Goal: Task Accomplishment & Management: Complete application form

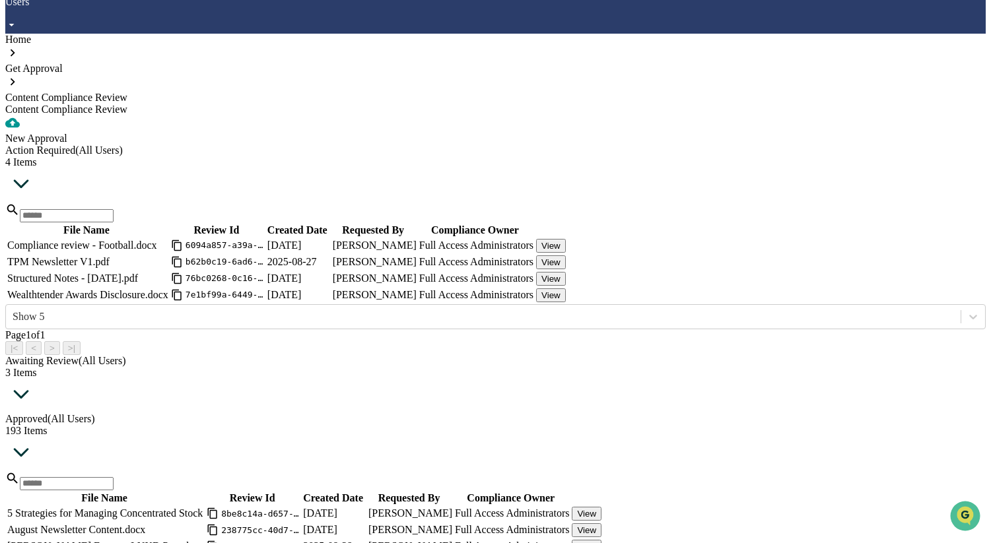
scroll to position [365, 0]
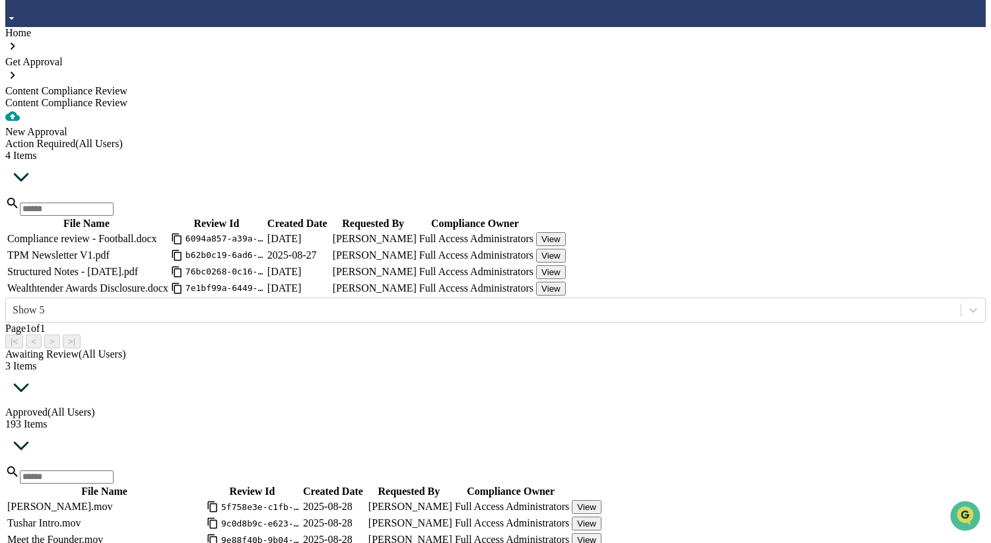
click at [602, 534] on button "View" at bounding box center [587, 541] width 30 height 14
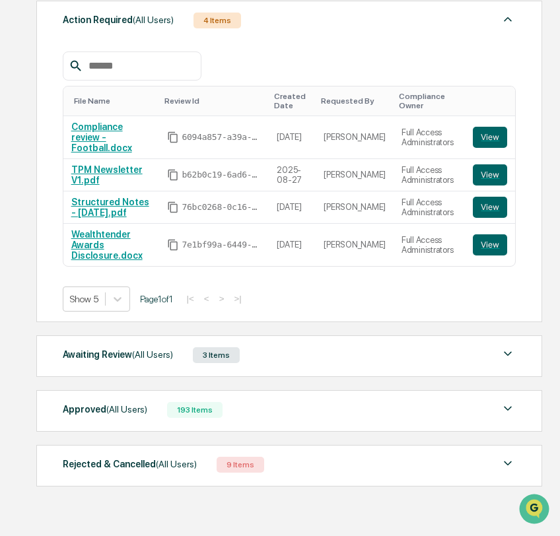
click at [200, 402] on div "193 Items" at bounding box center [194, 410] width 55 height 16
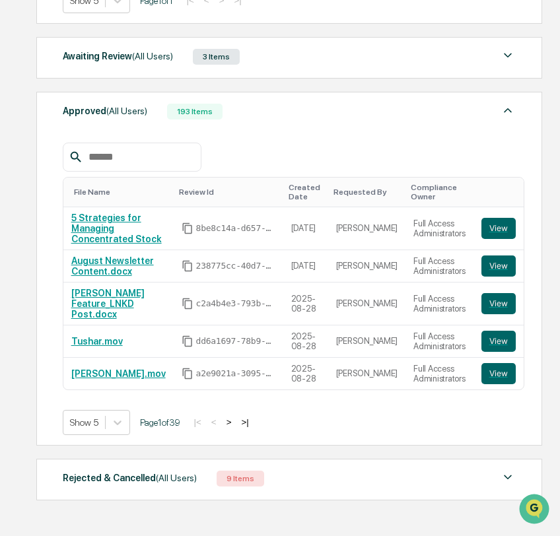
scroll to position [494, 0]
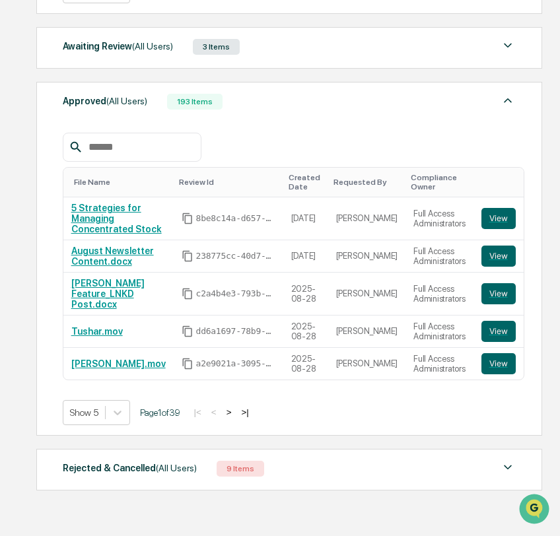
click at [236, 407] on button ">" at bounding box center [229, 412] width 13 height 11
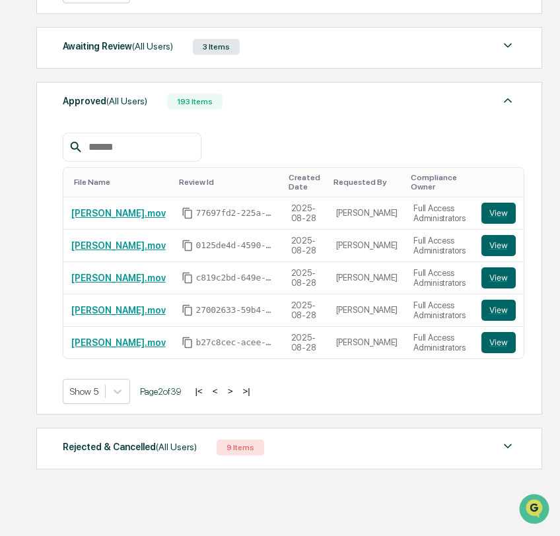
scroll to position [477, 0]
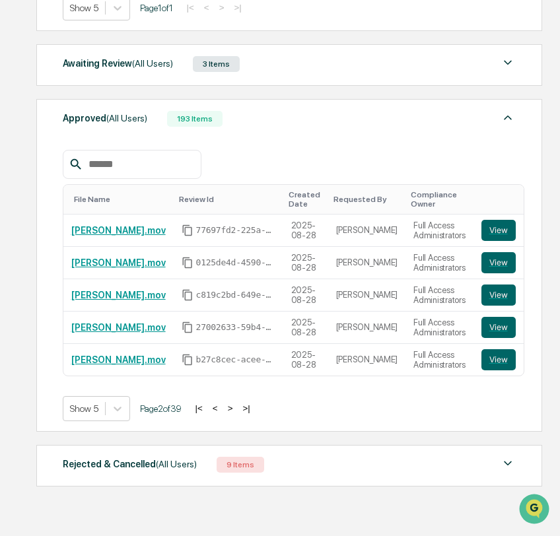
click at [237, 403] on button ">" at bounding box center [230, 408] width 13 height 11
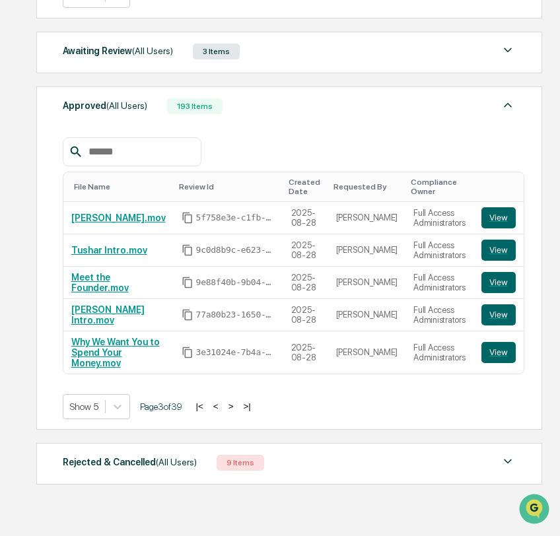
click at [238, 402] on button ">" at bounding box center [231, 406] width 13 height 11
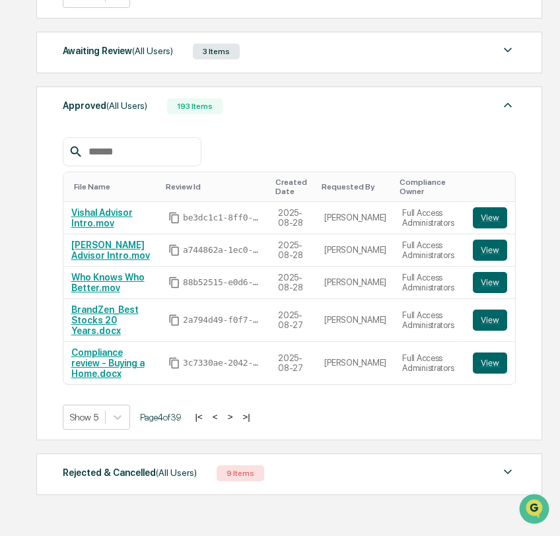
scroll to position [494, 0]
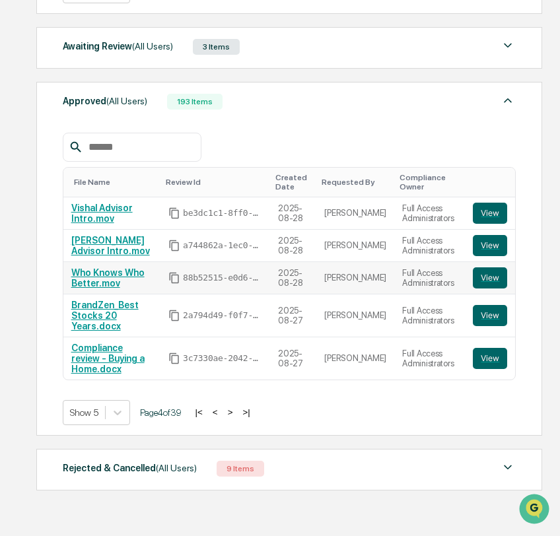
click at [123, 269] on link "Who Knows Who Better.mov" at bounding box center [107, 277] width 73 height 21
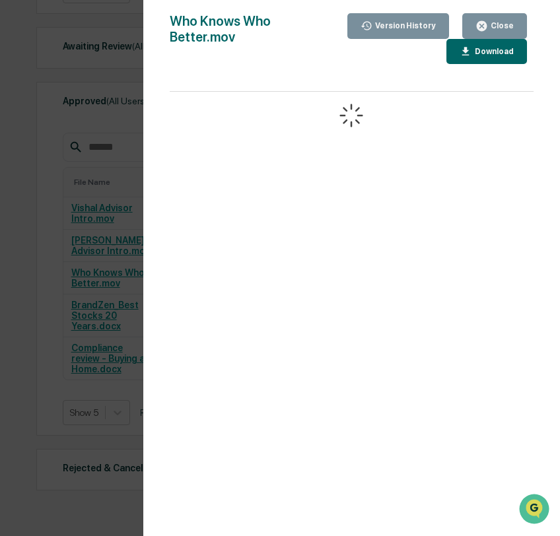
click at [480, 22] on icon "button" at bounding box center [482, 26] width 10 height 10
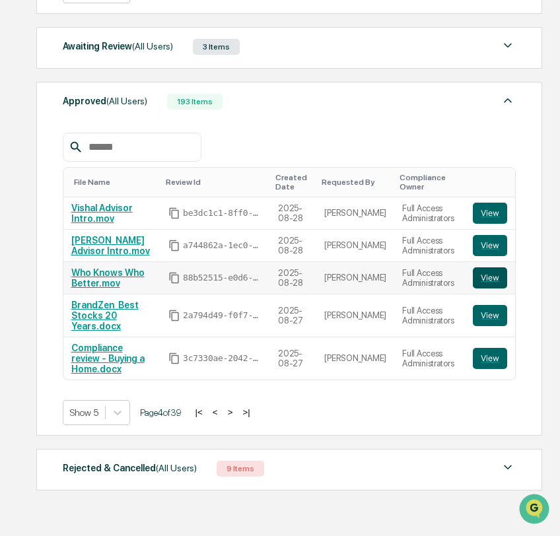
click at [487, 272] on button "View" at bounding box center [490, 277] width 34 height 21
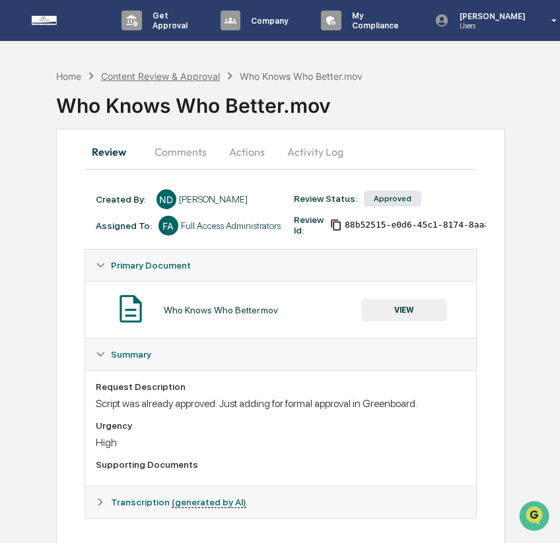
click at [186, 77] on div "Content Review & Approval" at bounding box center [160, 76] width 119 height 11
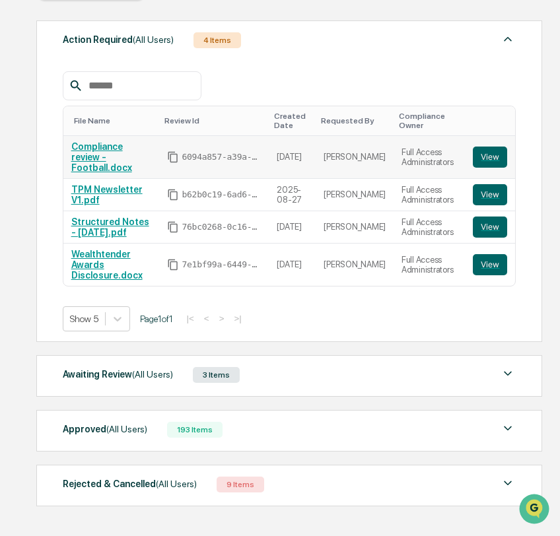
scroll to position [186, 0]
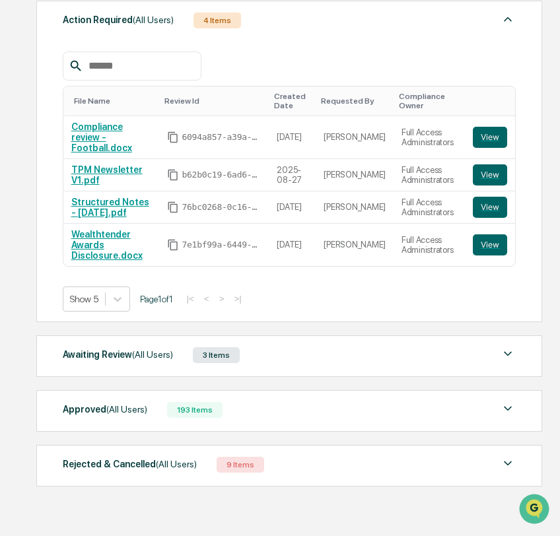
click at [340, 407] on div "Approved (All Users) 193 Items" at bounding box center [290, 410] width 454 height 18
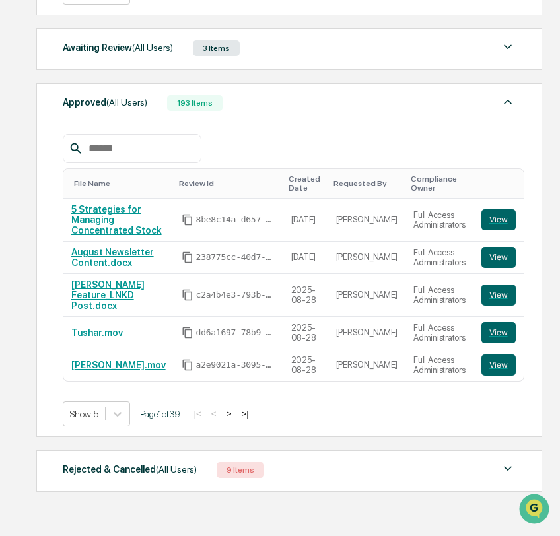
scroll to position [501, 0]
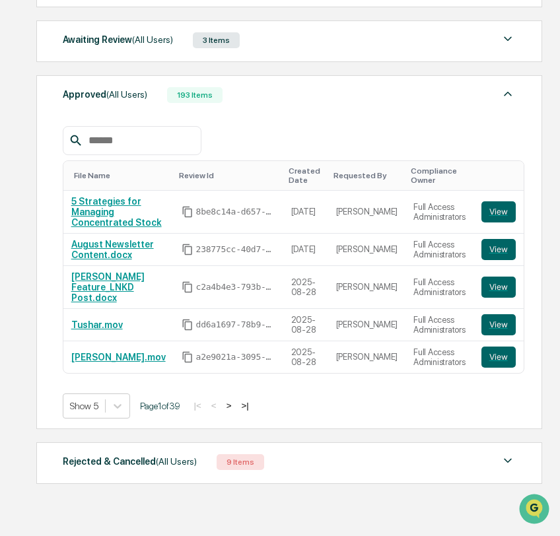
click at [236, 400] on button ">" at bounding box center [229, 405] width 13 height 11
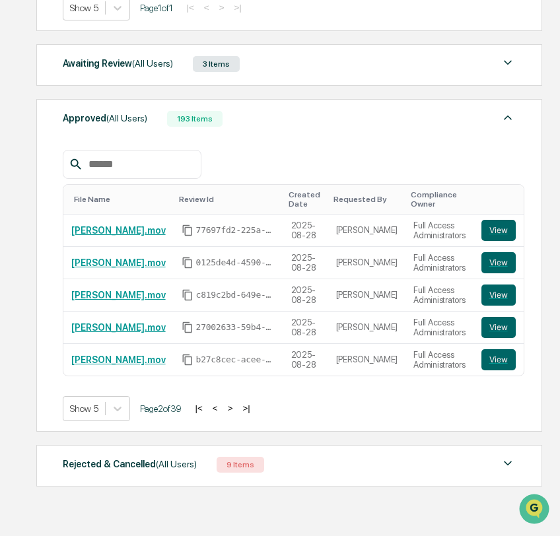
click at [237, 403] on button ">" at bounding box center [230, 408] width 13 height 11
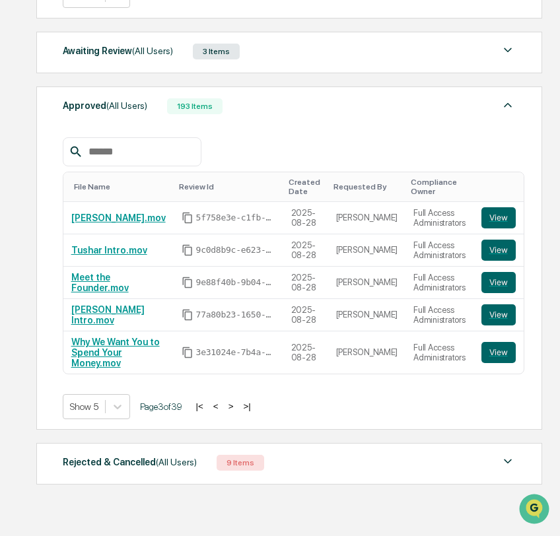
click at [238, 401] on button ">" at bounding box center [231, 406] width 13 height 11
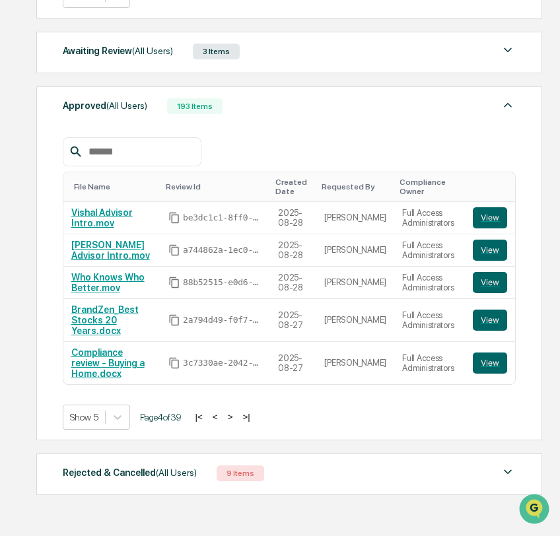
scroll to position [501, 0]
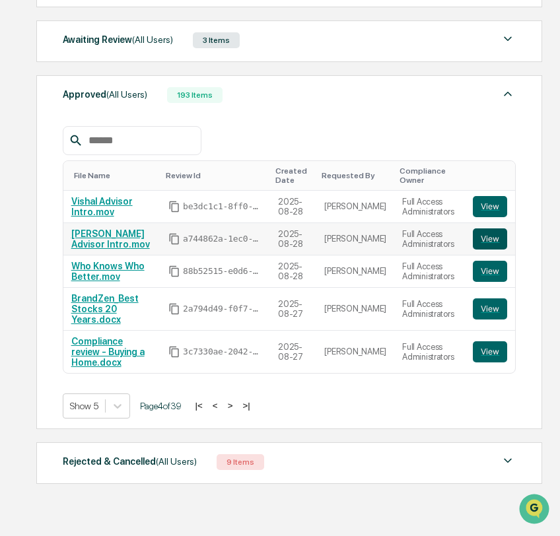
click at [487, 234] on button "View" at bounding box center [490, 238] width 34 height 21
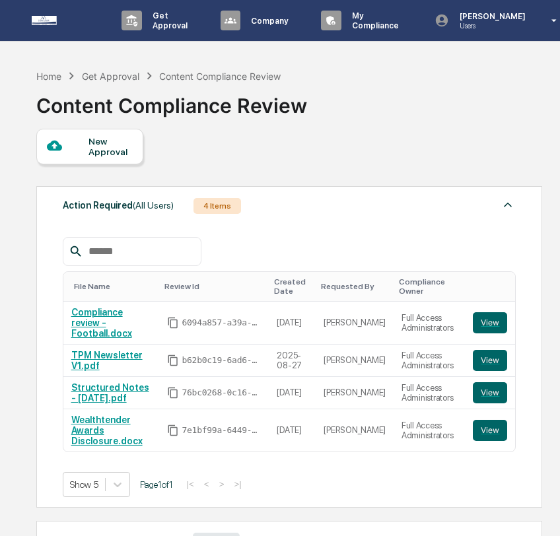
scroll to position [186, 0]
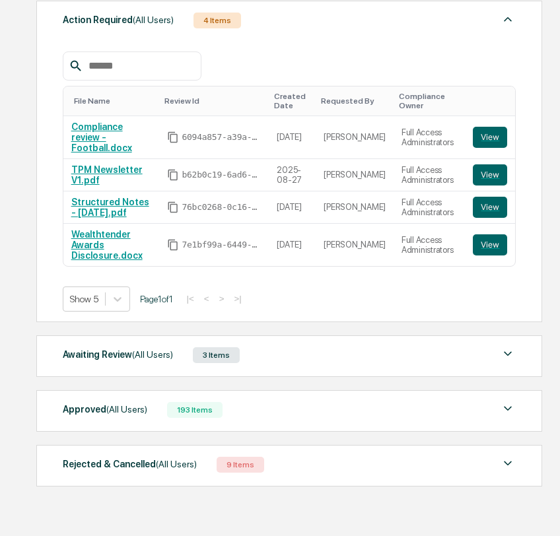
click at [195, 407] on div "193 Items" at bounding box center [194, 410] width 55 height 16
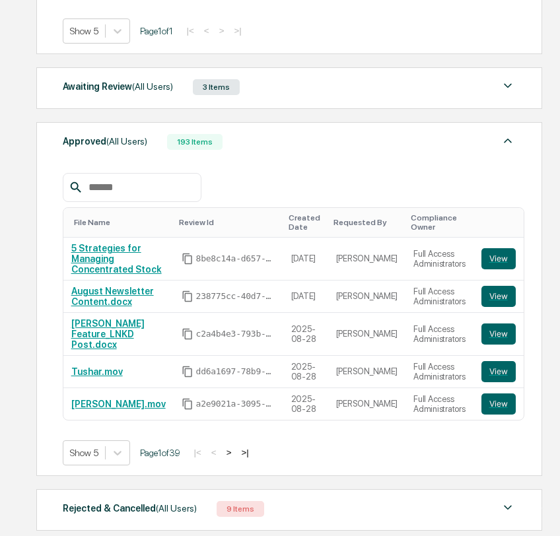
scroll to position [501, 0]
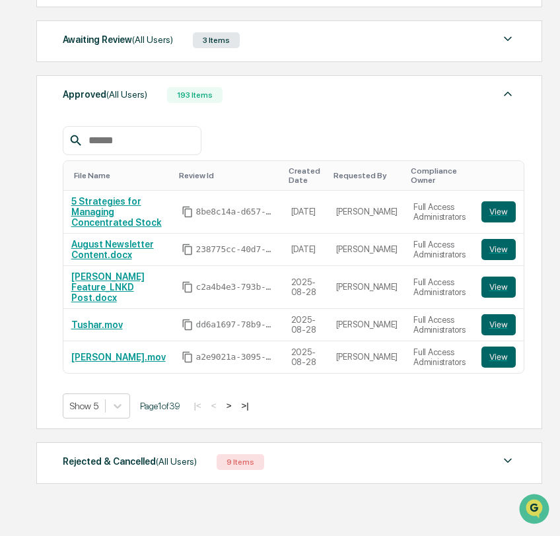
click at [236, 404] on button ">" at bounding box center [229, 405] width 13 height 11
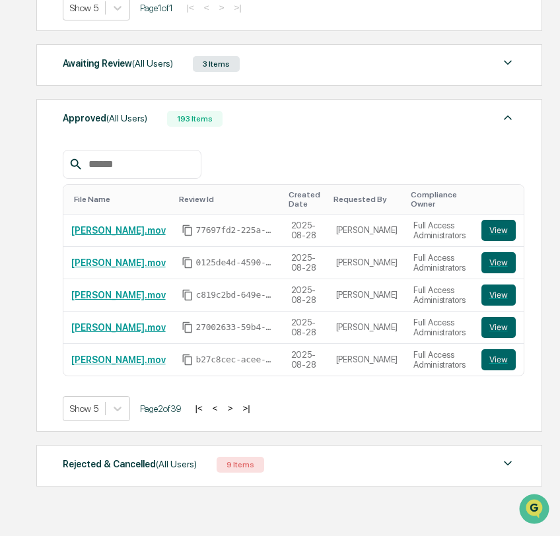
click at [237, 404] on button ">" at bounding box center [230, 408] width 13 height 11
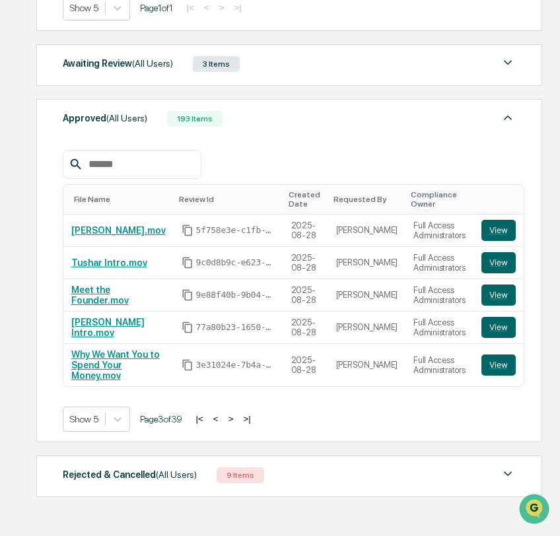
scroll to position [489, 0]
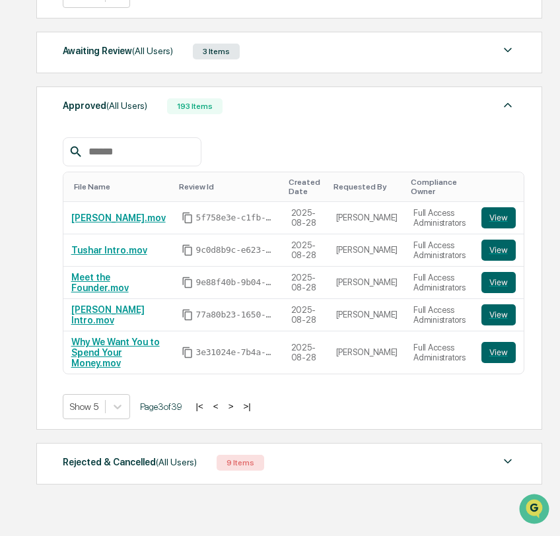
click at [238, 401] on button ">" at bounding box center [231, 406] width 13 height 11
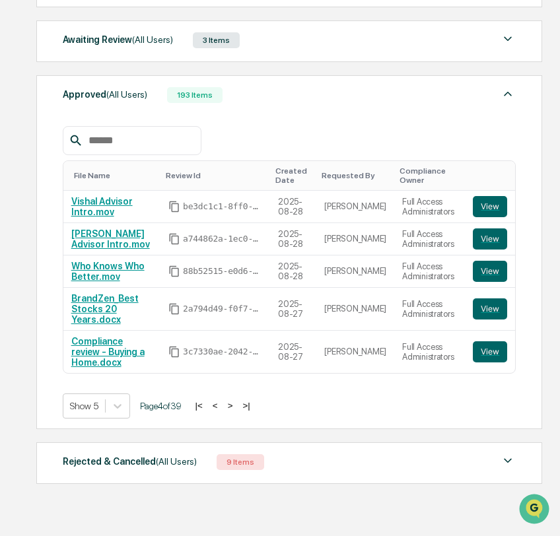
click at [222, 403] on button "<" at bounding box center [215, 405] width 13 height 11
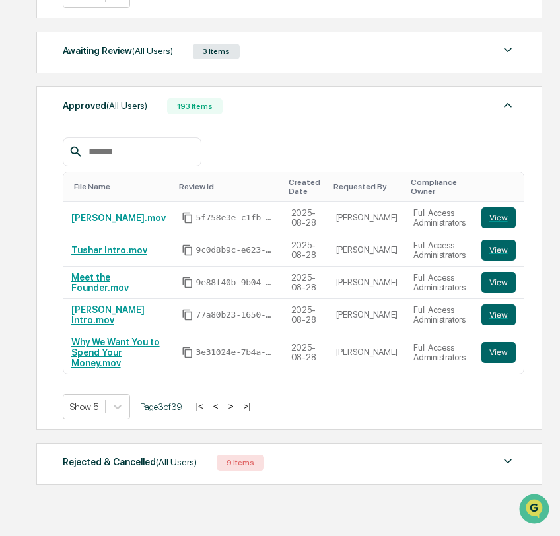
click at [238, 402] on button ">" at bounding box center [231, 406] width 13 height 11
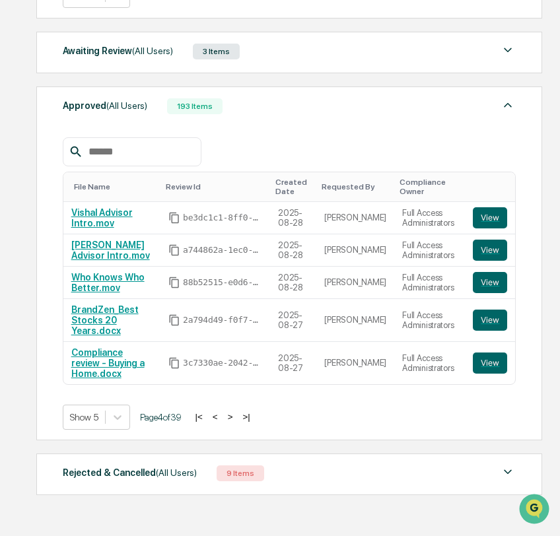
click at [222, 413] on button "<" at bounding box center [215, 416] width 13 height 11
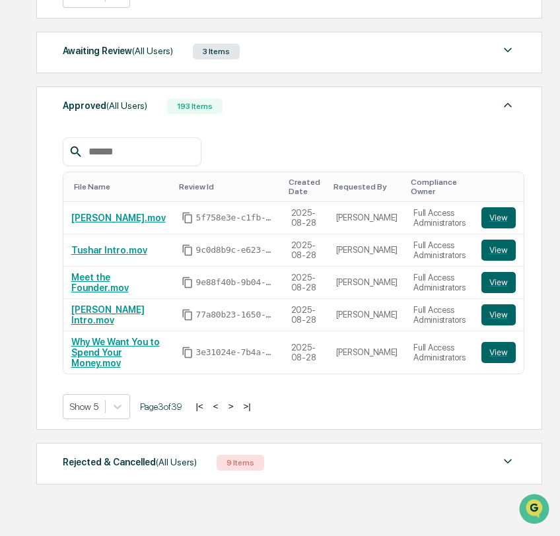
click at [238, 401] on button ">" at bounding box center [231, 406] width 13 height 11
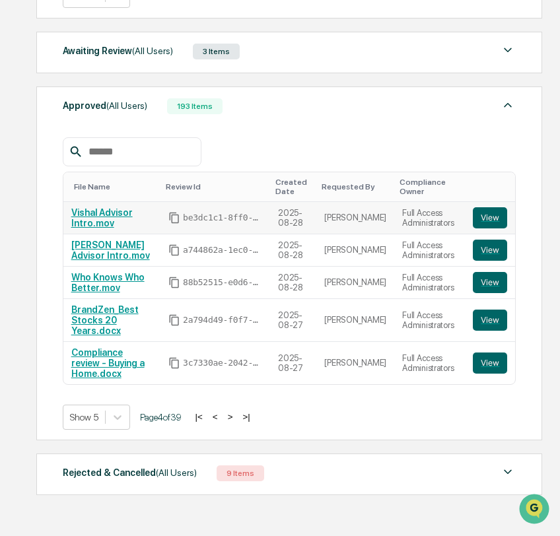
click at [95, 211] on link "Vishal Advisor Intro.mov" at bounding box center [101, 217] width 61 height 21
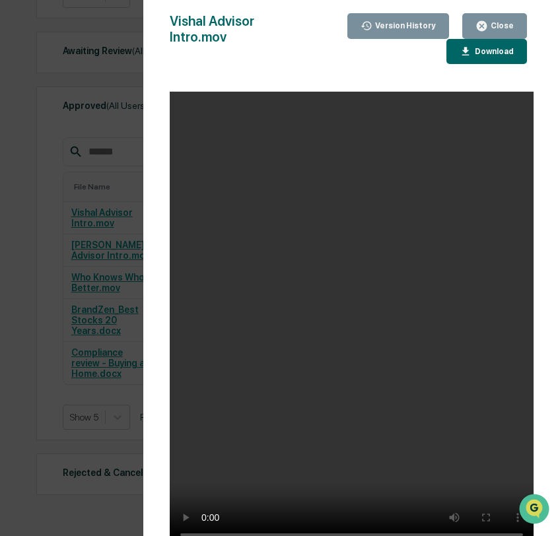
click at [491, 29] on div "Close" at bounding box center [501, 25] width 26 height 9
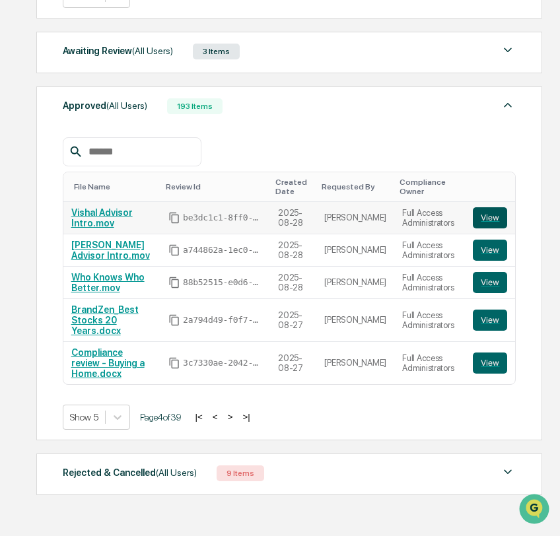
click at [483, 208] on button "View" at bounding box center [490, 217] width 34 height 21
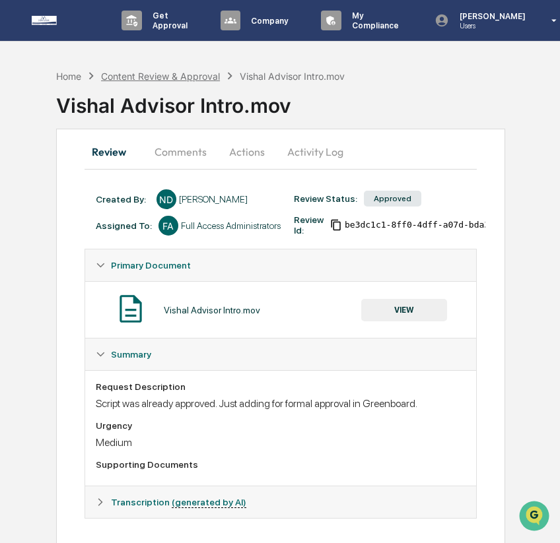
click at [211, 76] on div "Content Review & Approval" at bounding box center [160, 76] width 119 height 11
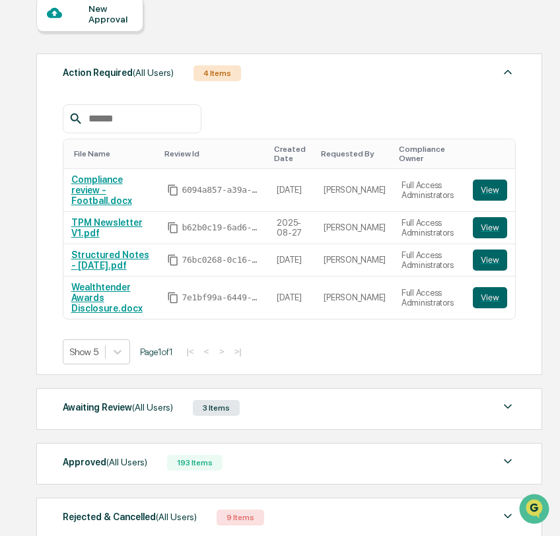
scroll to position [186, 0]
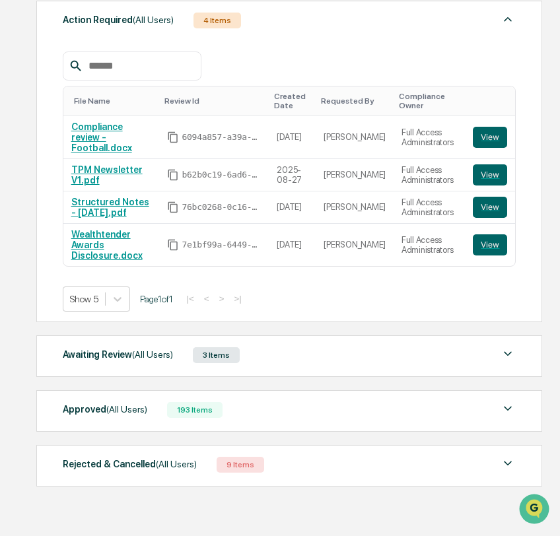
click at [174, 413] on div "Approved (All Users) 193 Items File Name Review Id Created Date Requested By Co…" at bounding box center [288, 411] width 505 height 42
click at [173, 402] on div "193 Items" at bounding box center [194, 410] width 55 height 16
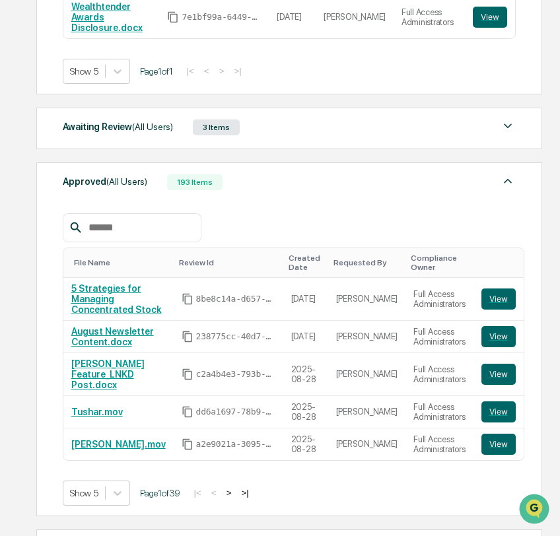
scroll to position [501, 0]
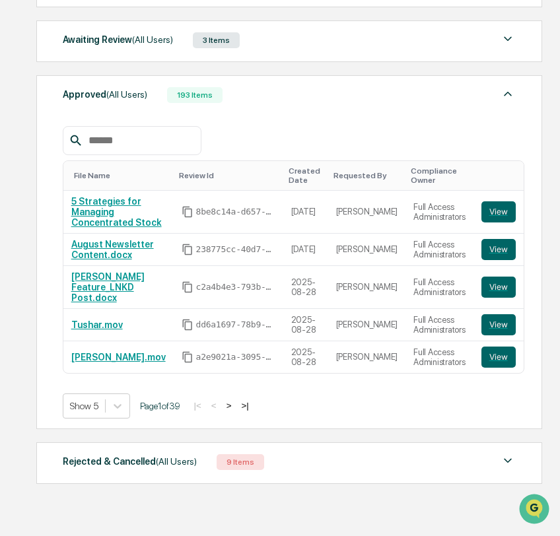
click at [236, 401] on button ">" at bounding box center [229, 405] width 13 height 11
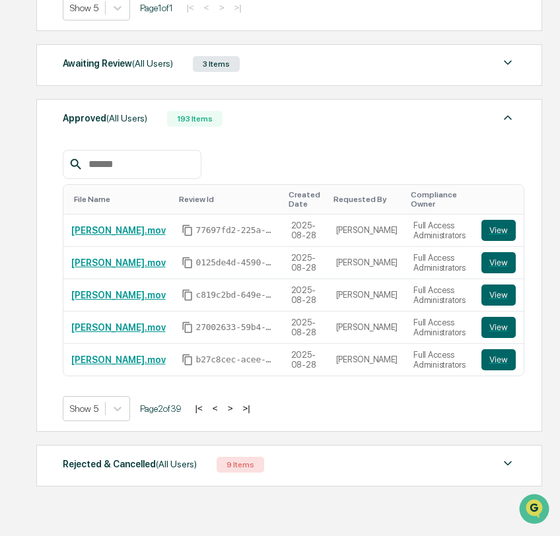
click at [237, 403] on button ">" at bounding box center [230, 408] width 13 height 11
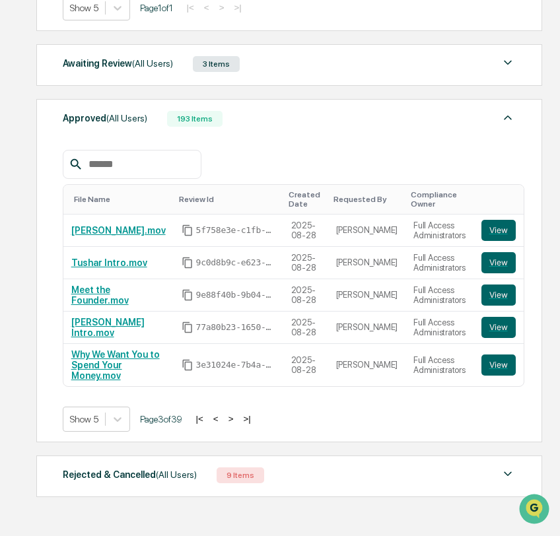
scroll to position [489, 0]
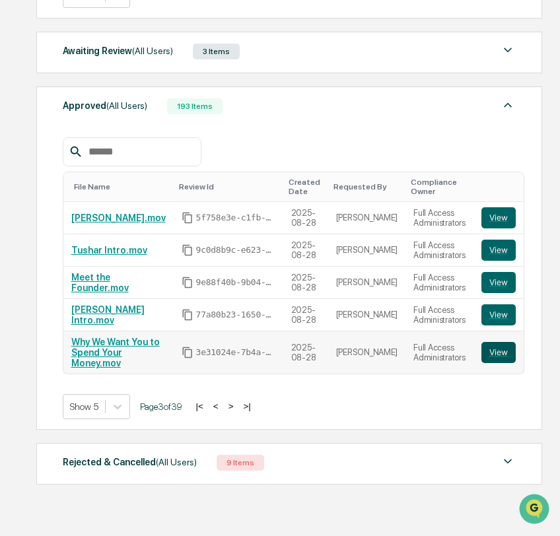
click at [487, 350] on button "View" at bounding box center [498, 352] width 34 height 21
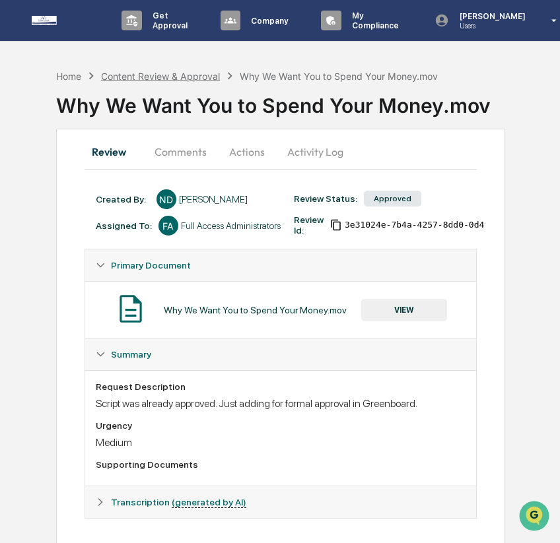
click at [173, 79] on div "Content Review & Approval" at bounding box center [160, 76] width 119 height 11
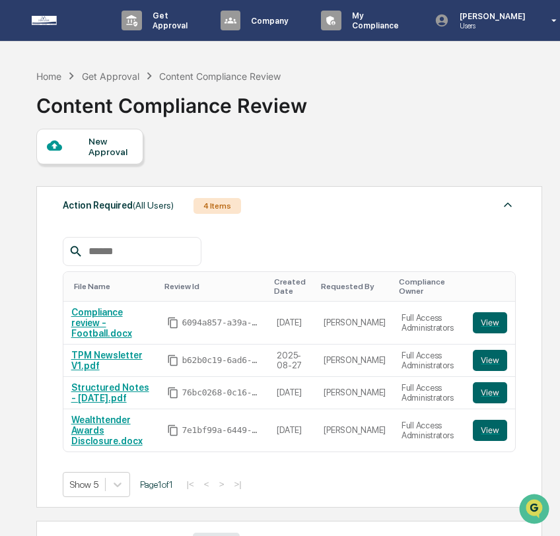
scroll to position [186, 0]
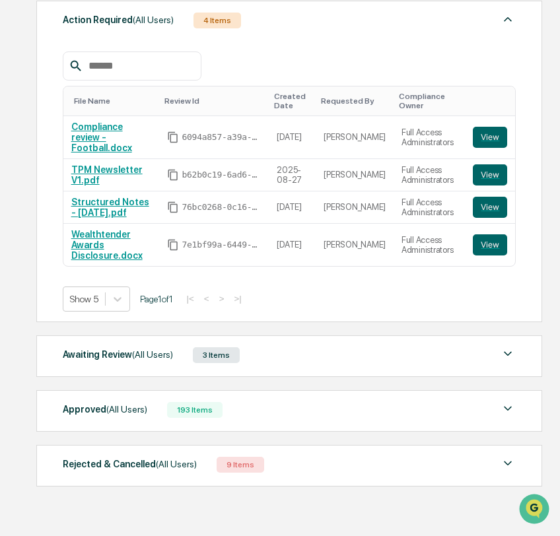
click at [358, 404] on div "Approved (All Users) 193 Items" at bounding box center [290, 410] width 454 height 18
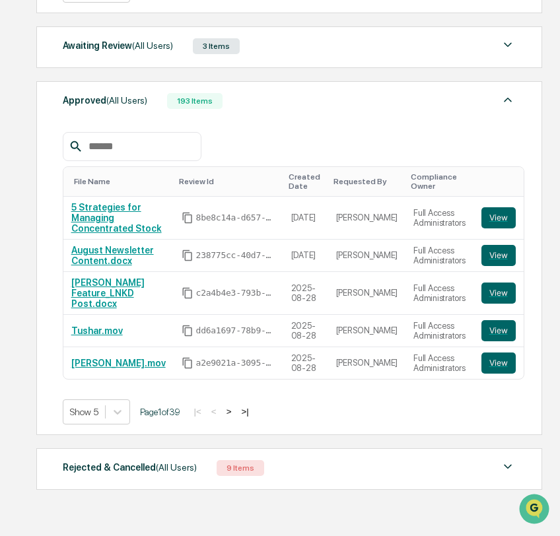
click at [236, 406] on button ">" at bounding box center [229, 411] width 13 height 11
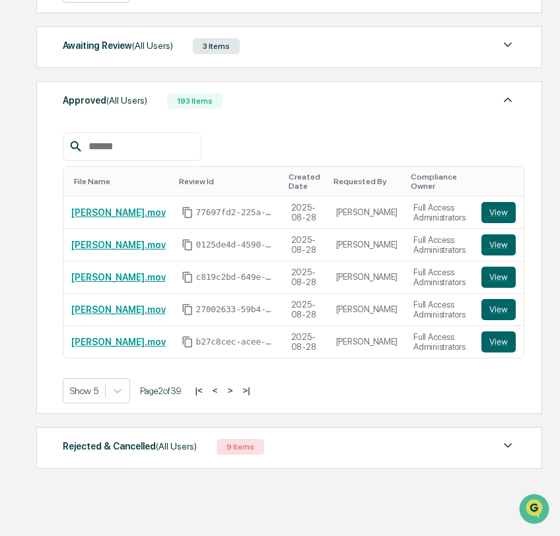
scroll to position [477, 0]
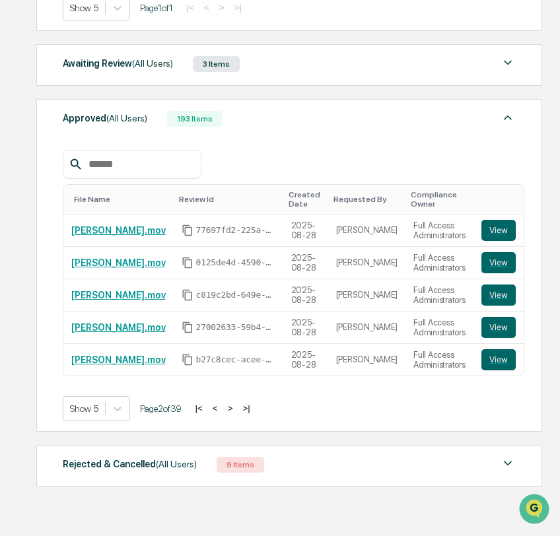
click at [237, 403] on button ">" at bounding box center [230, 408] width 13 height 11
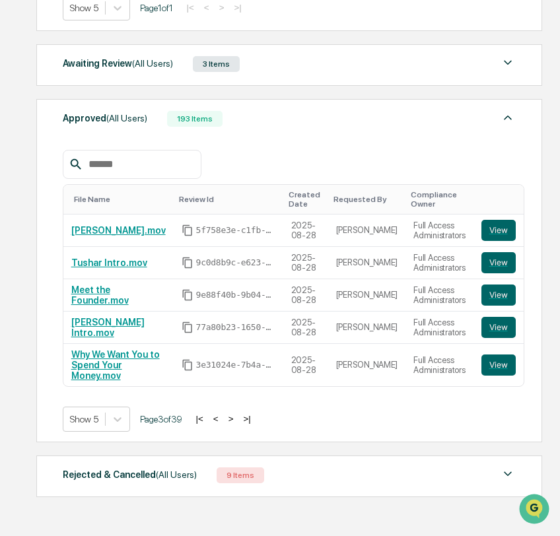
scroll to position [489, 0]
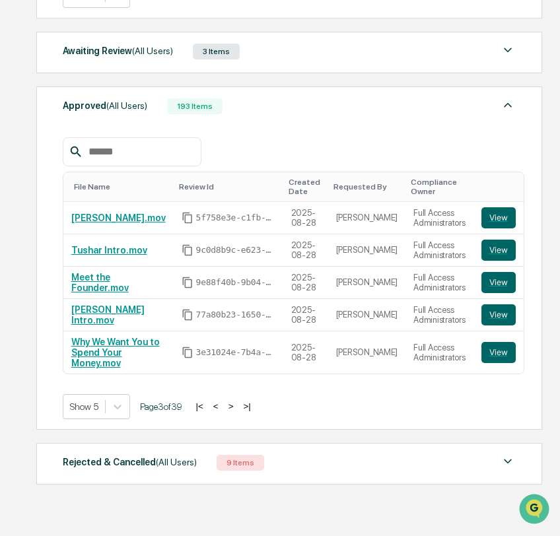
click at [223, 401] on button "<" at bounding box center [215, 406] width 13 height 11
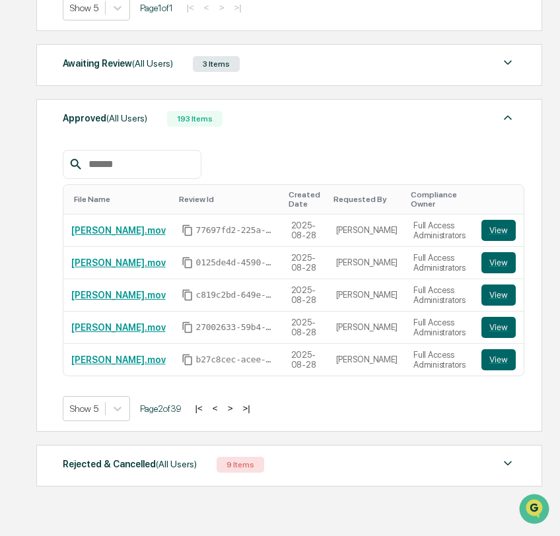
click at [237, 403] on button ">" at bounding box center [230, 408] width 13 height 11
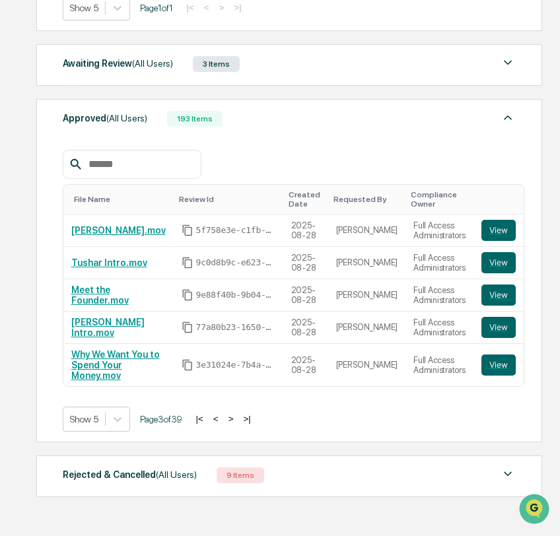
click at [238, 414] on button ">" at bounding box center [231, 418] width 13 height 11
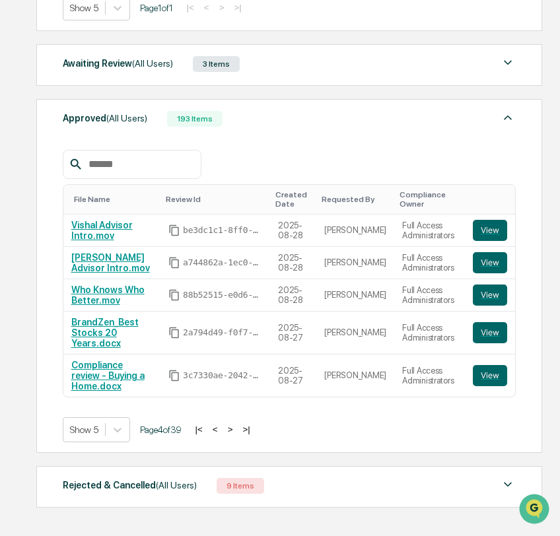
click at [222, 425] on button "<" at bounding box center [215, 429] width 13 height 11
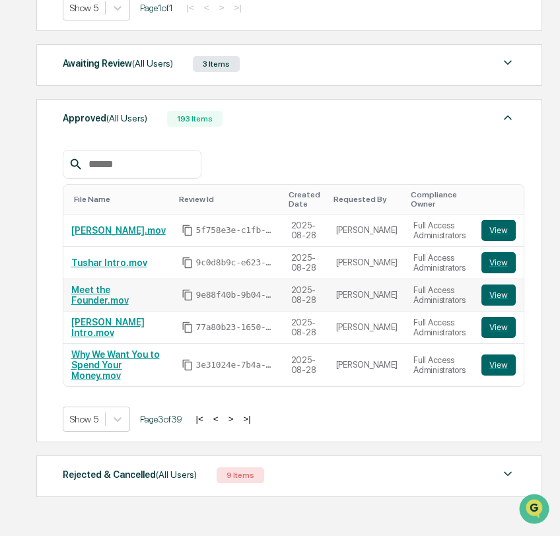
click at [100, 291] on link "Meet the Founder.mov" at bounding box center [99, 295] width 57 height 21
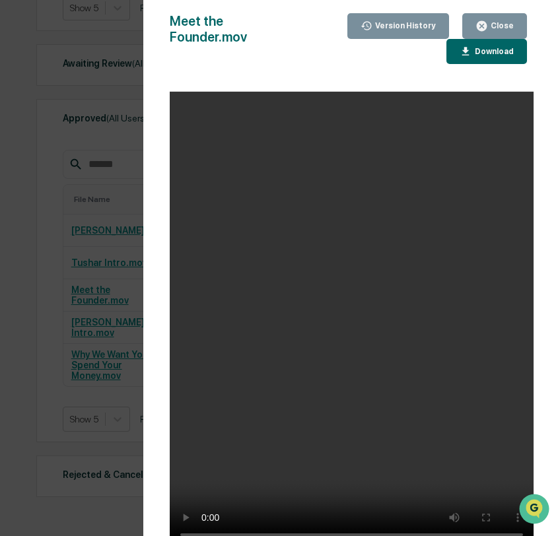
click at [481, 22] on icon "button" at bounding box center [482, 26] width 10 height 10
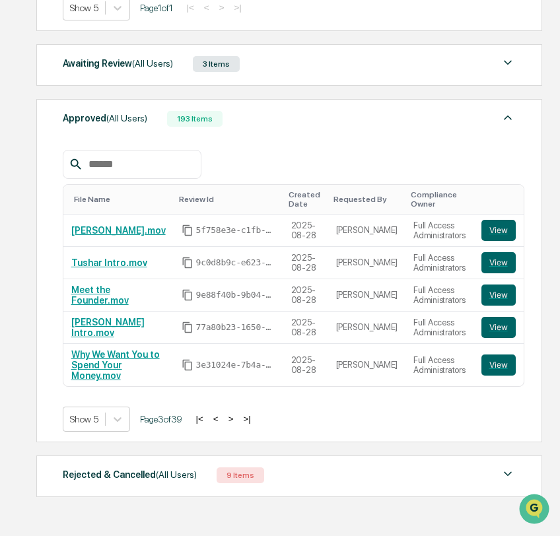
click at [238, 414] on button ">" at bounding box center [231, 418] width 13 height 11
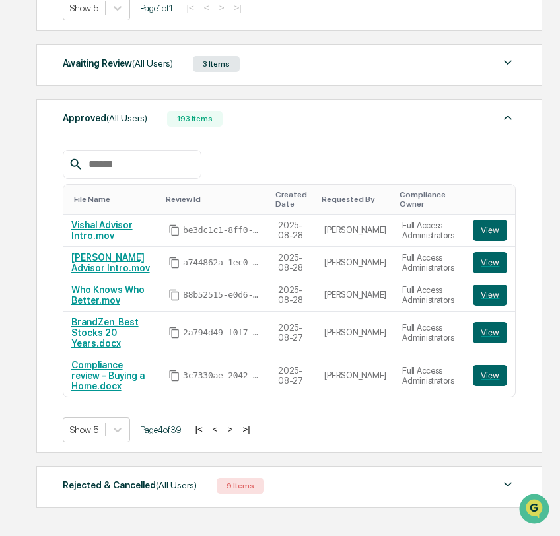
click at [222, 427] on button "<" at bounding box center [215, 429] width 13 height 11
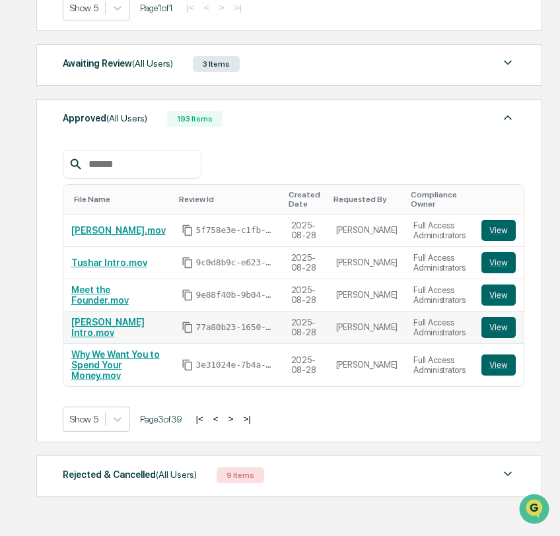
click at [141, 321] on link "[PERSON_NAME] Intro.mov" at bounding box center [107, 327] width 73 height 21
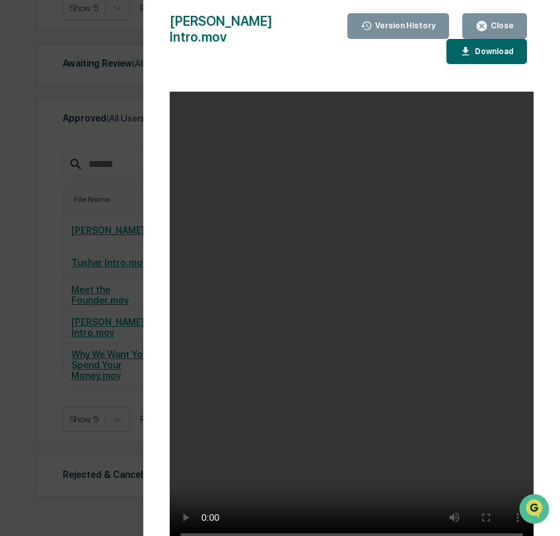
click at [485, 24] on icon "button" at bounding box center [482, 26] width 10 height 10
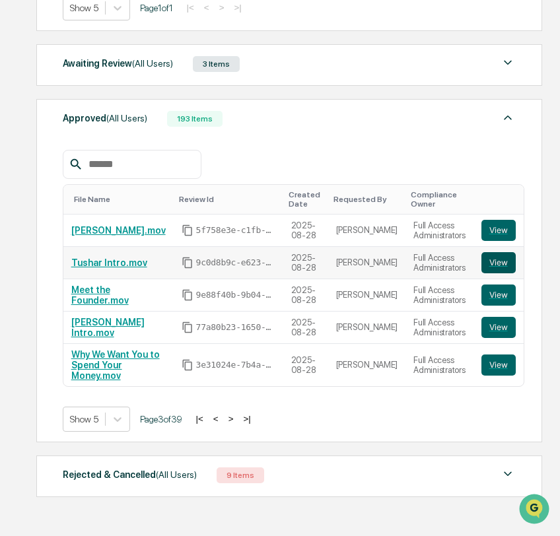
click at [487, 255] on button "View" at bounding box center [498, 262] width 34 height 21
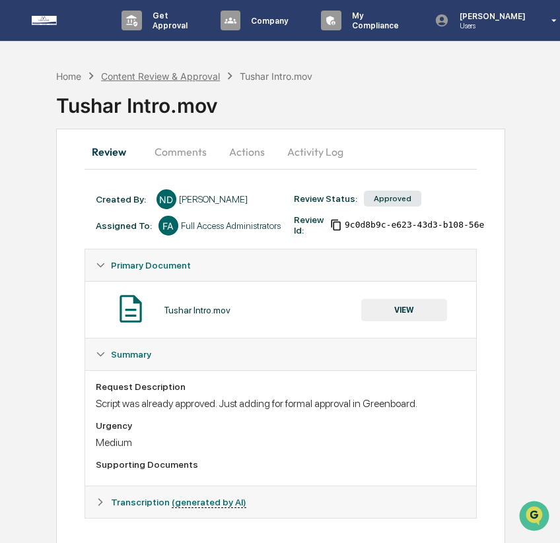
click at [199, 75] on div "Content Review & Approval" at bounding box center [160, 76] width 119 height 11
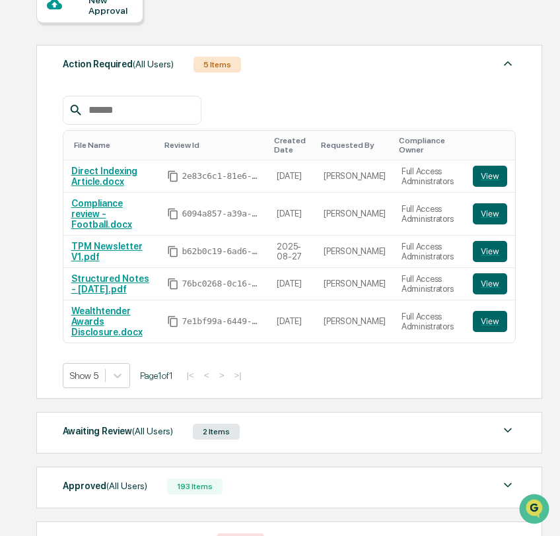
scroll to position [219, 0]
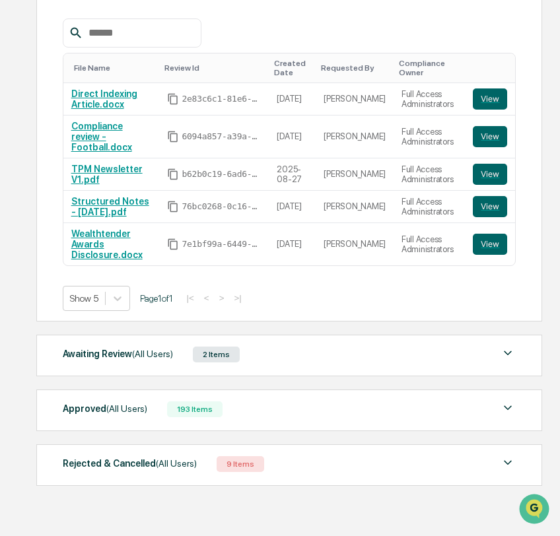
click at [232, 391] on div "Approved (All Users) 193 Items File Name Review Id Created Date Requested By Co…" at bounding box center [288, 411] width 505 height 42
click at [236, 405] on div "Approved (All Users) 193 Items" at bounding box center [290, 409] width 454 height 18
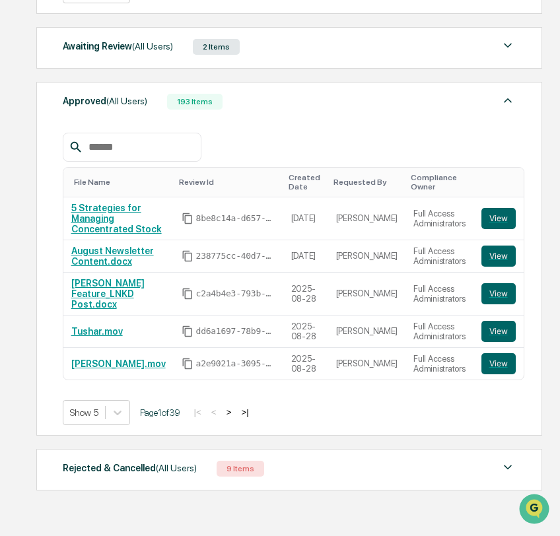
scroll to position [534, 0]
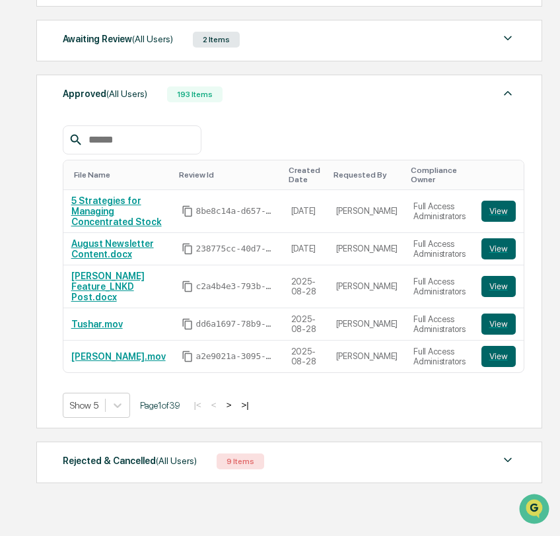
click at [236, 403] on button ">" at bounding box center [229, 405] width 13 height 11
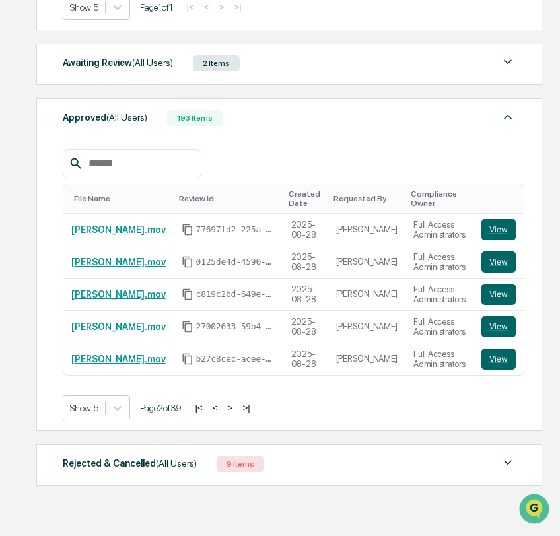
click at [237, 403] on button ">" at bounding box center [230, 407] width 13 height 11
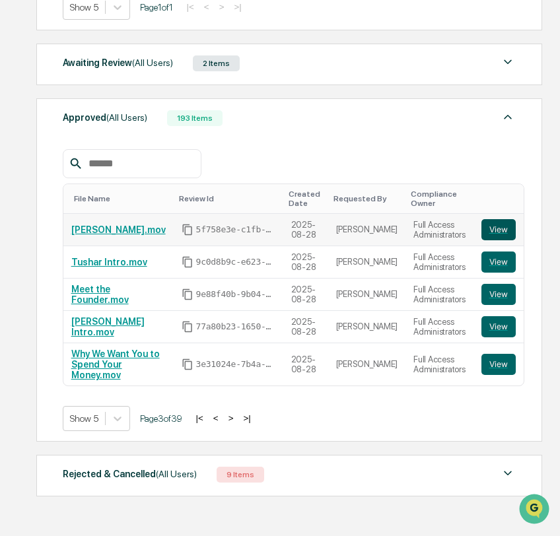
click at [481, 224] on button "View" at bounding box center [498, 229] width 34 height 21
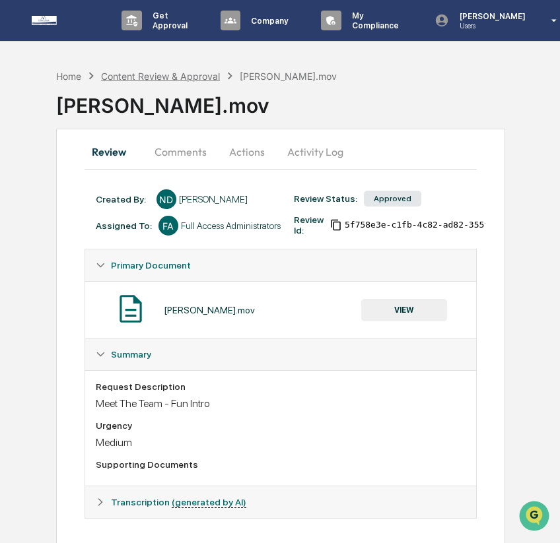
click at [156, 76] on div "Content Review & Approval" at bounding box center [160, 76] width 119 height 11
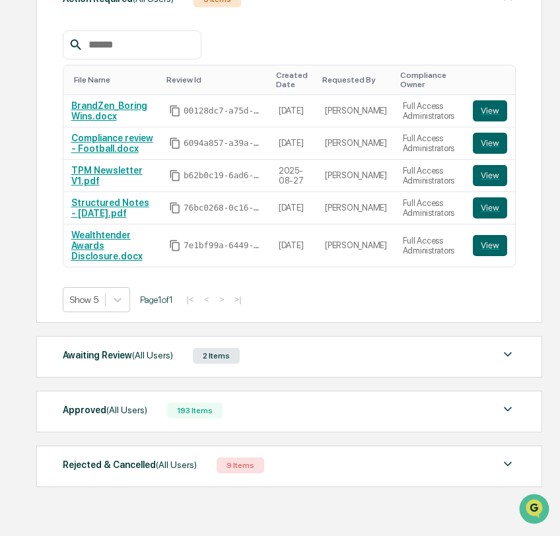
scroll to position [219, 0]
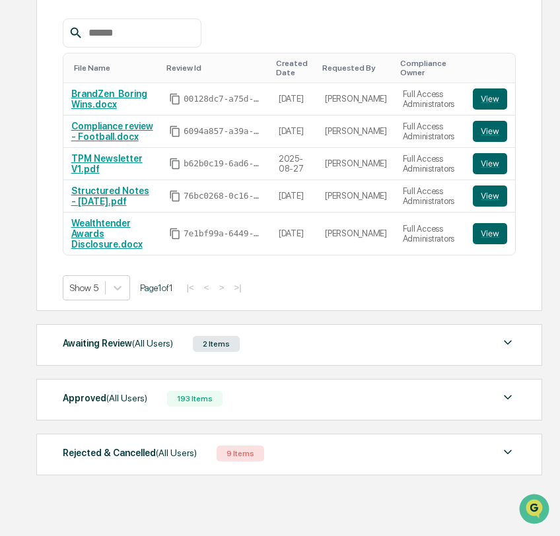
click at [447, 403] on div "Approved (All Users) 193 Items" at bounding box center [290, 399] width 454 height 18
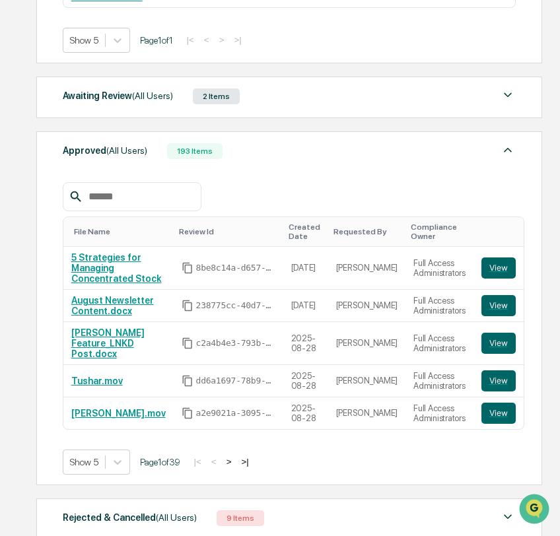
scroll to position [534, 0]
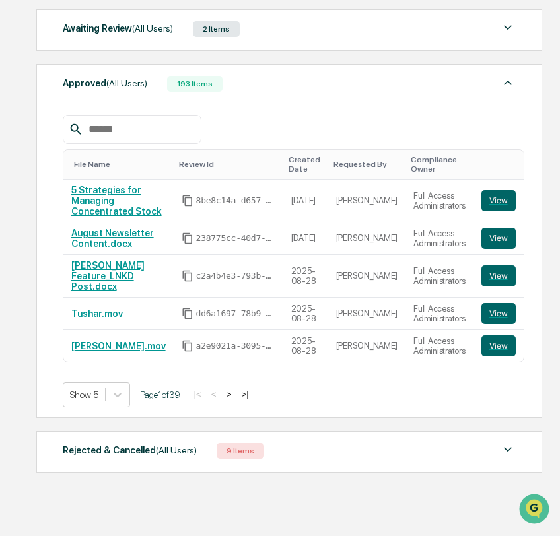
click at [236, 400] on button ">" at bounding box center [229, 394] width 13 height 11
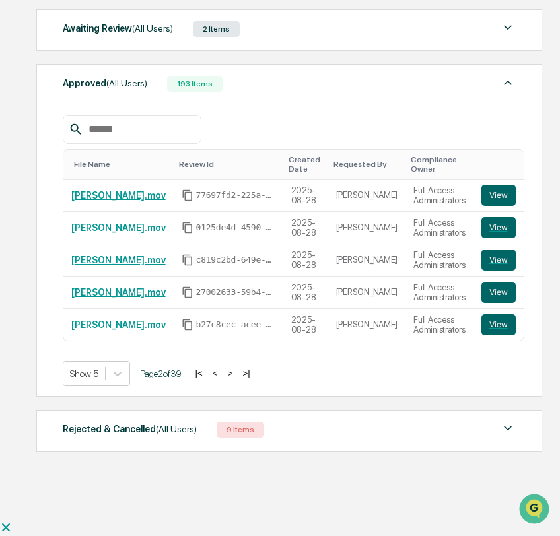
scroll to position [510, 0]
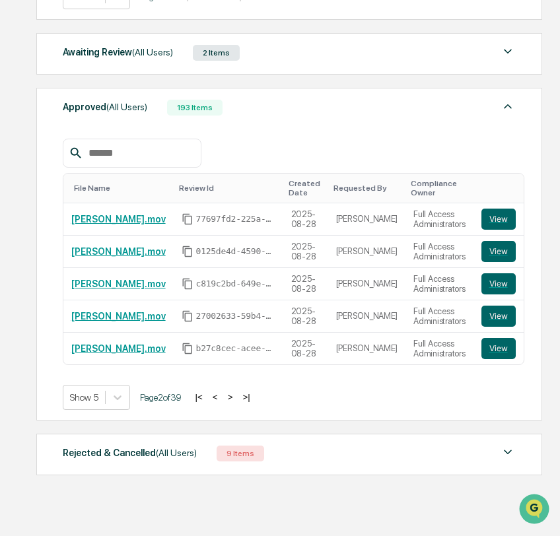
click at [237, 402] on button ">" at bounding box center [230, 397] width 13 height 11
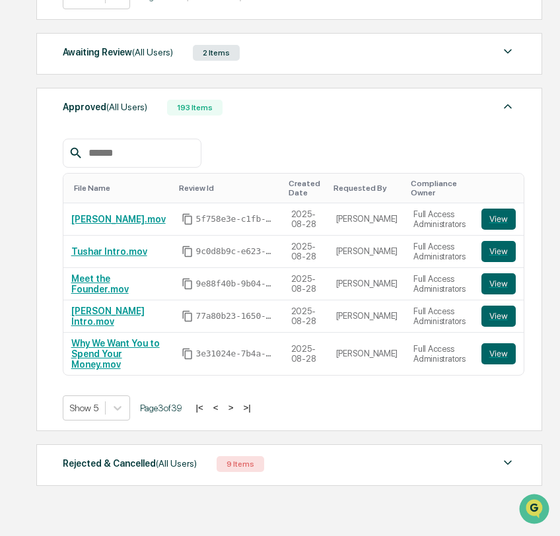
scroll to position [522, 0]
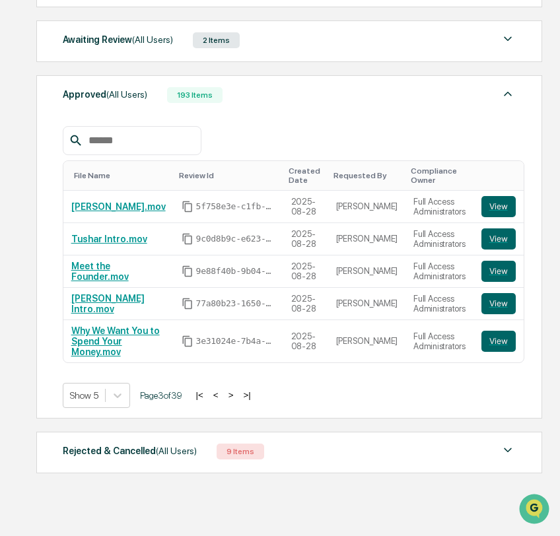
click at [223, 401] on button "<" at bounding box center [215, 395] width 13 height 11
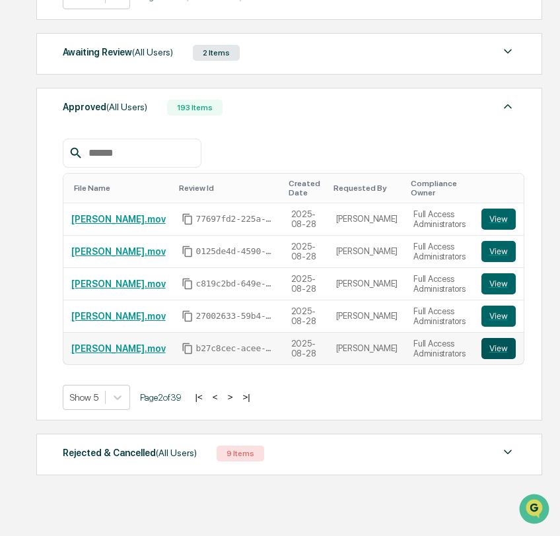
click at [497, 355] on button "View" at bounding box center [498, 348] width 34 height 21
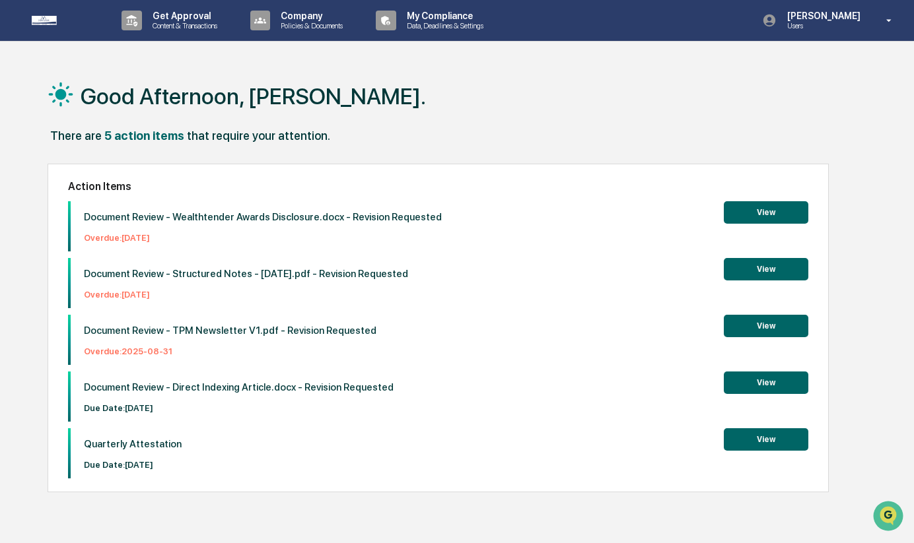
click at [755, 384] on button "View" at bounding box center [766, 383] width 85 height 22
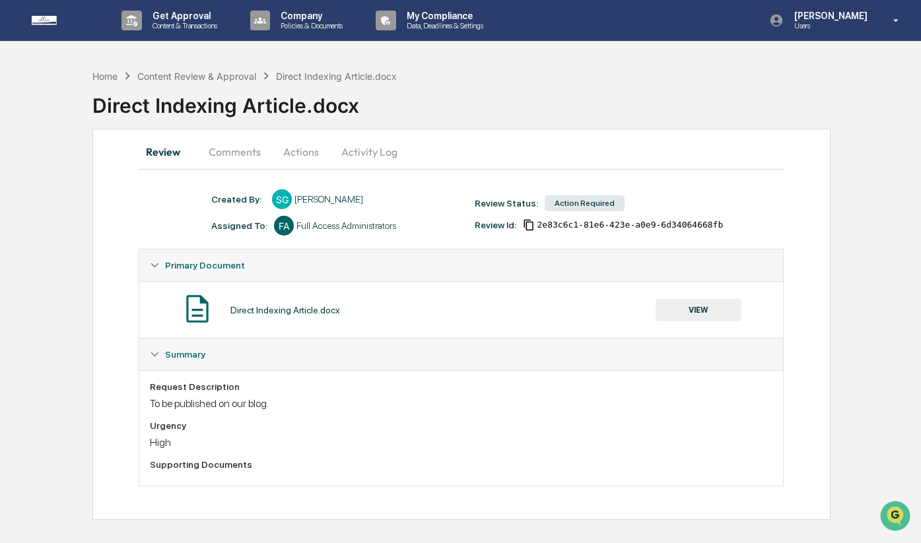
click at [240, 147] on button "Comments" at bounding box center [234, 152] width 73 height 32
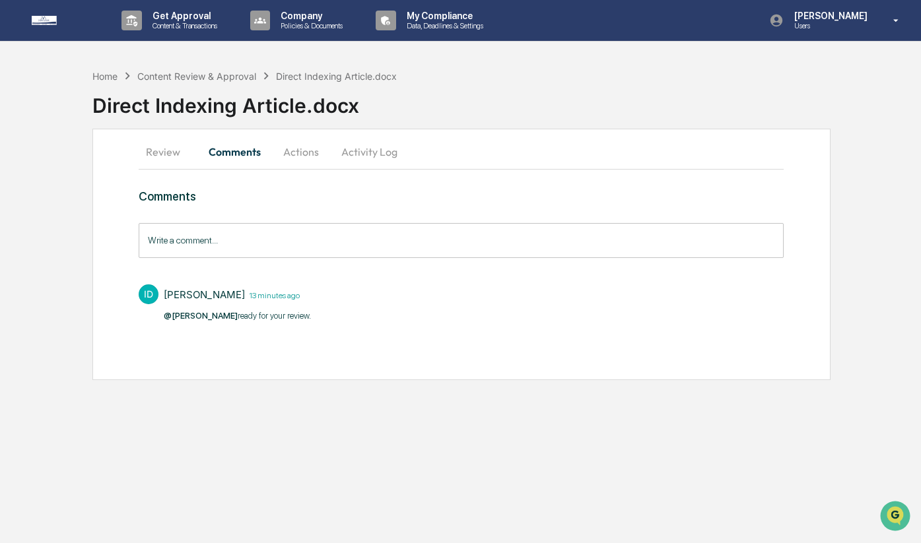
click at [172, 154] on button "Review" at bounding box center [168, 152] width 59 height 32
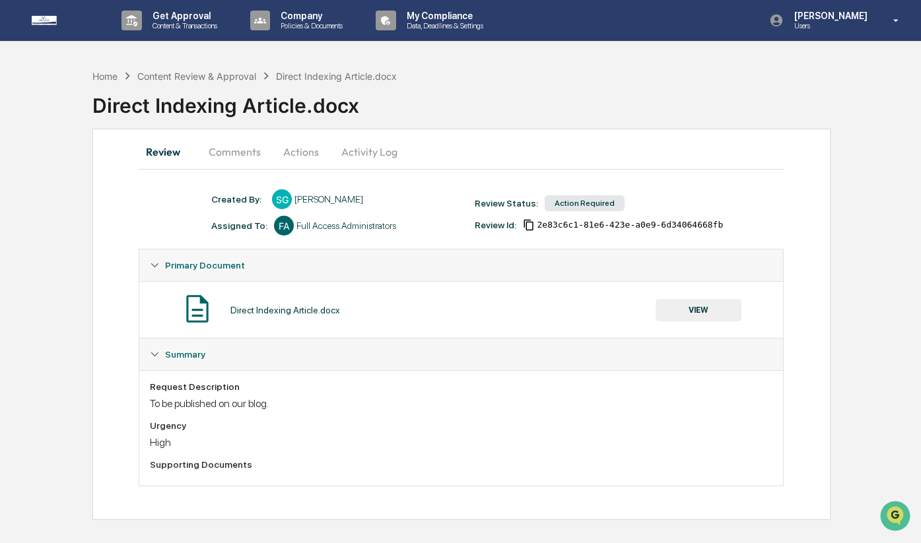
click at [703, 314] on button "VIEW" at bounding box center [699, 310] width 86 height 22
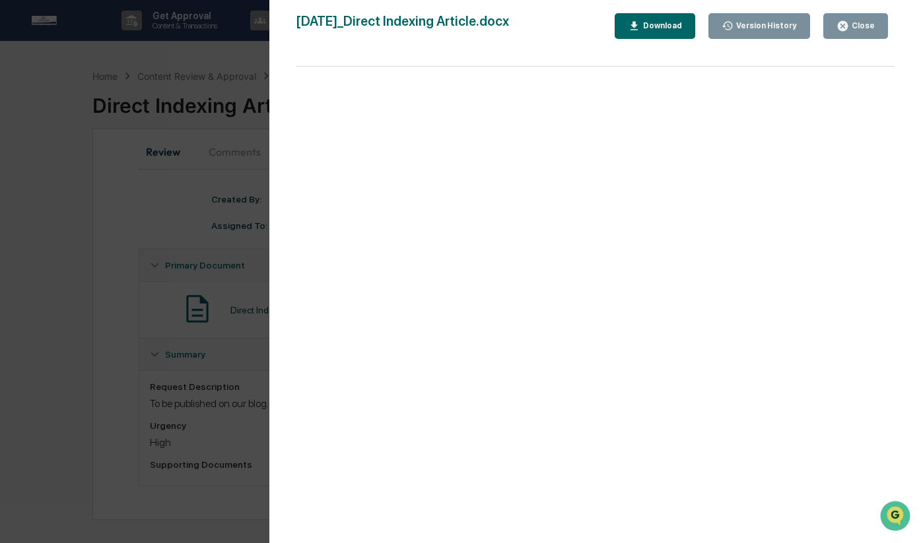
click at [763, 24] on div "Version History" at bounding box center [765, 25] width 63 height 9
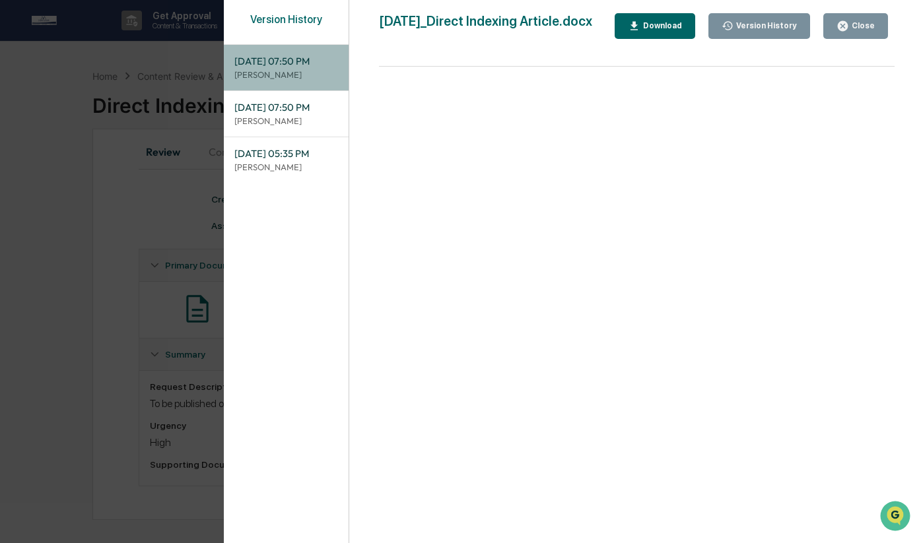
click at [279, 76] on p "[PERSON_NAME]" at bounding box center [286, 75] width 104 height 13
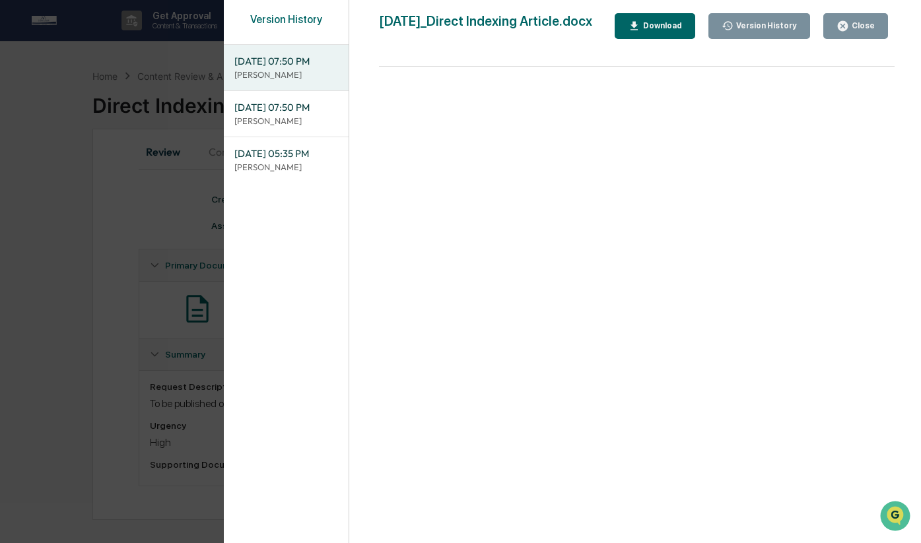
click at [666, 24] on div "Download" at bounding box center [662, 25] width 42 height 9
click at [850, 34] on button "Close" at bounding box center [855, 26] width 65 height 26
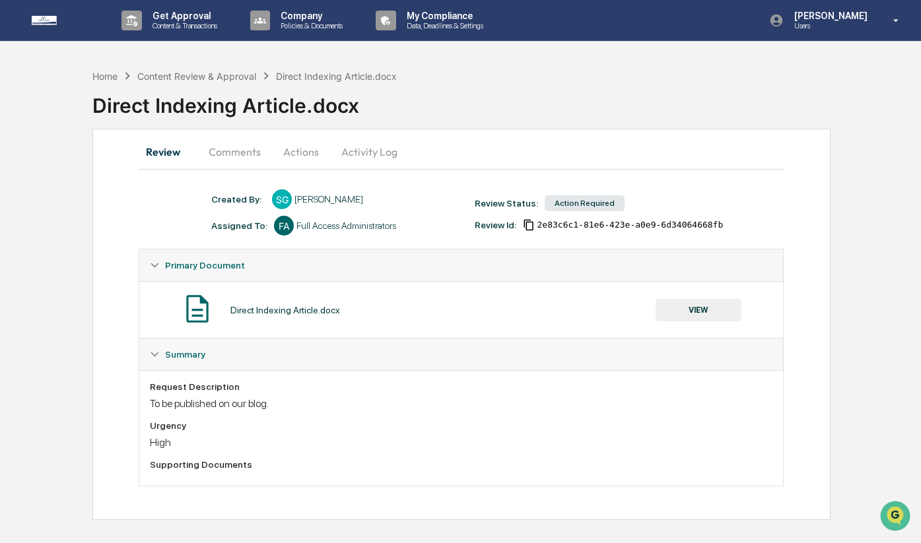
click at [290, 149] on button "Actions" at bounding box center [300, 152] width 59 height 32
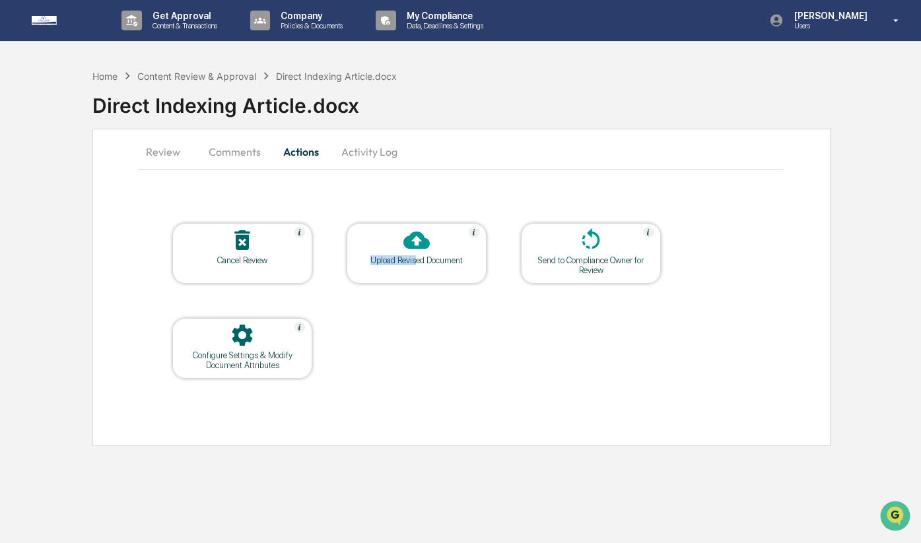
click at [417, 256] on div "Upload Revised Document" at bounding box center [416, 261] width 119 height 10
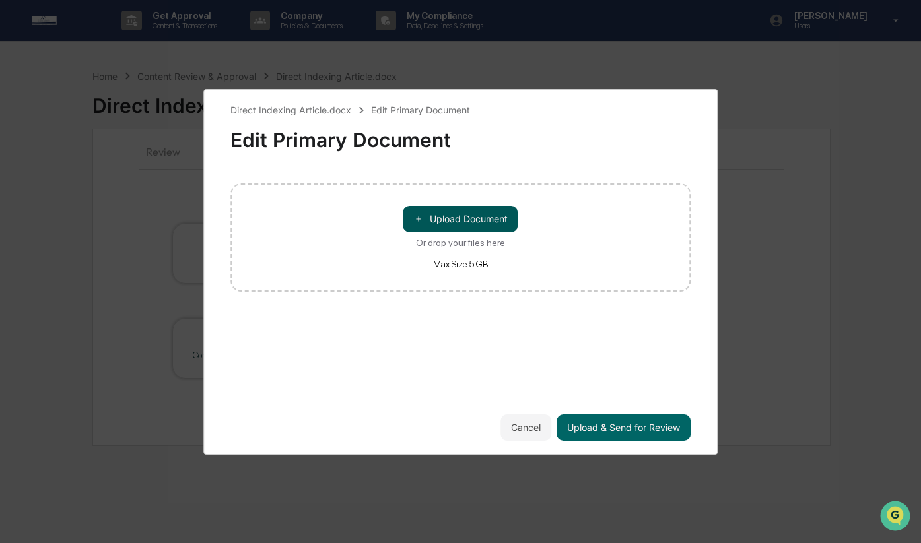
click at [443, 218] on button "＋ Upload Document" at bounding box center [460, 219] width 115 height 26
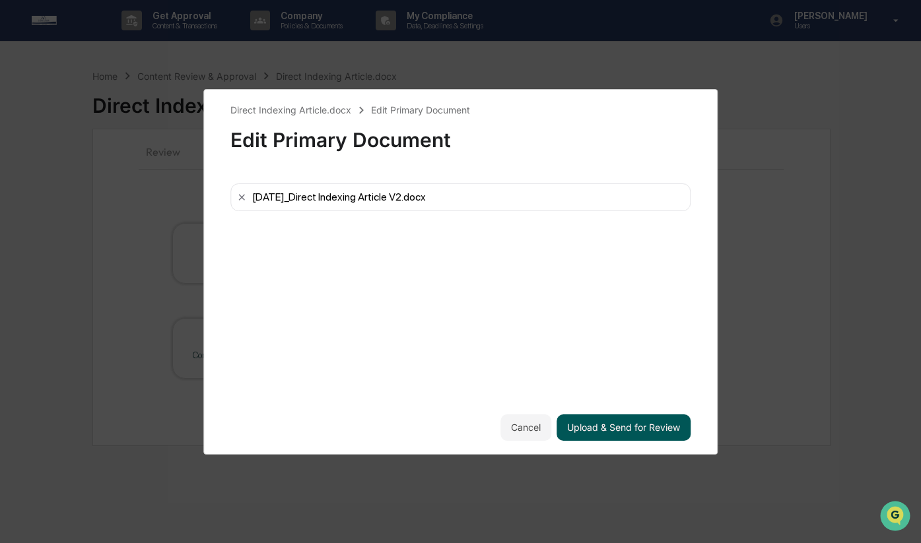
click at [656, 425] on button "Upload & Send for Review" at bounding box center [624, 428] width 134 height 26
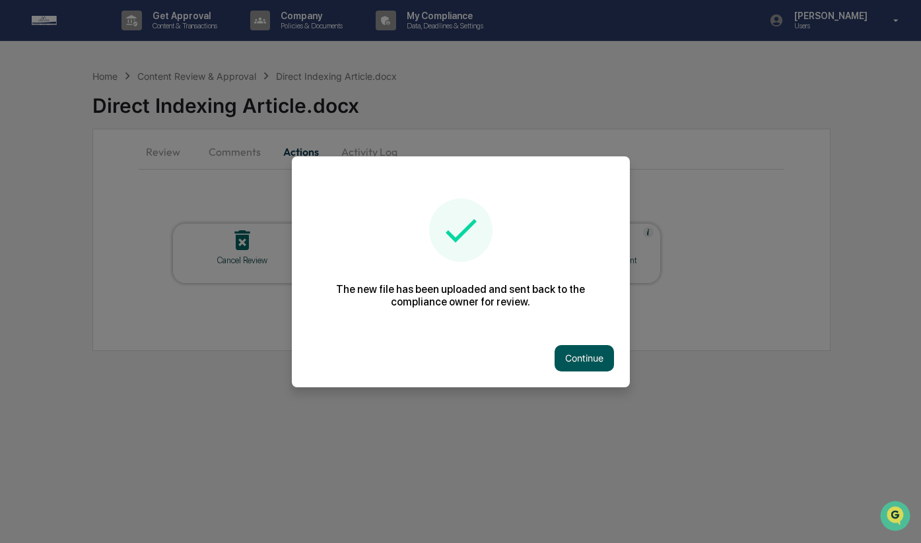
click at [591, 370] on button "Continue" at bounding box center [584, 358] width 59 height 26
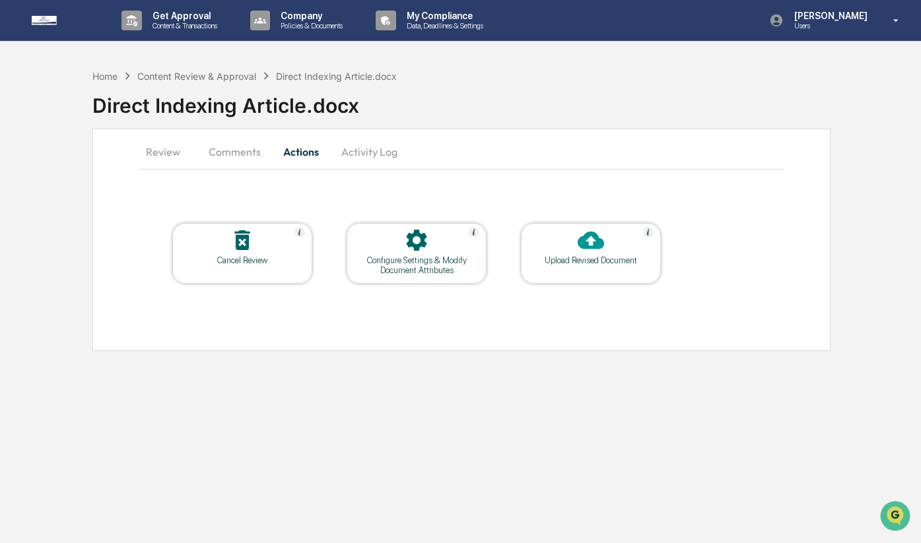
click at [176, 157] on button "Review" at bounding box center [168, 152] width 59 height 32
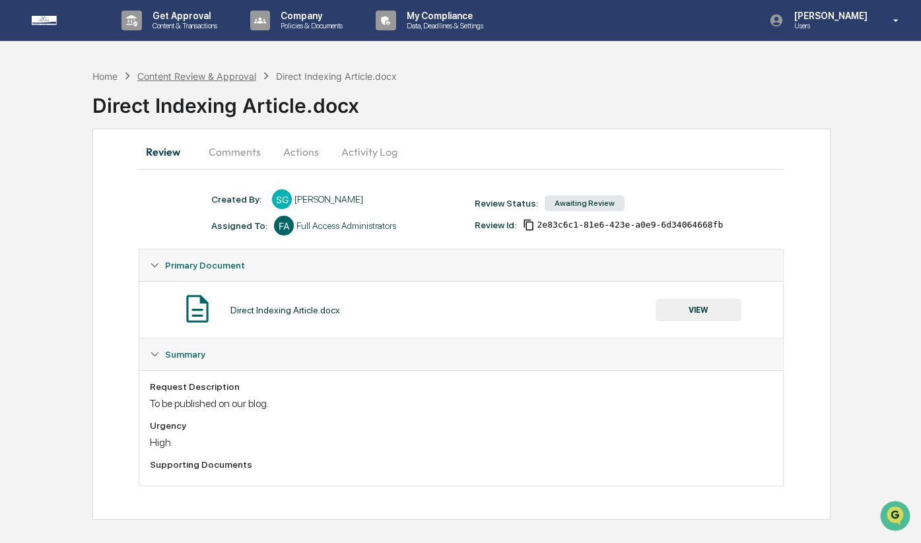
click at [201, 76] on div "Content Review & Approval" at bounding box center [196, 76] width 119 height 11
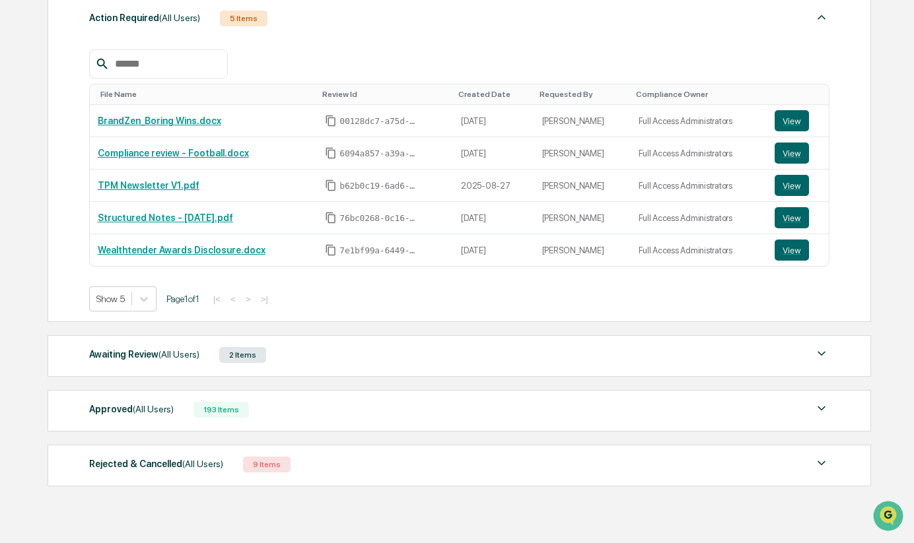
scroll to position [230, 0]
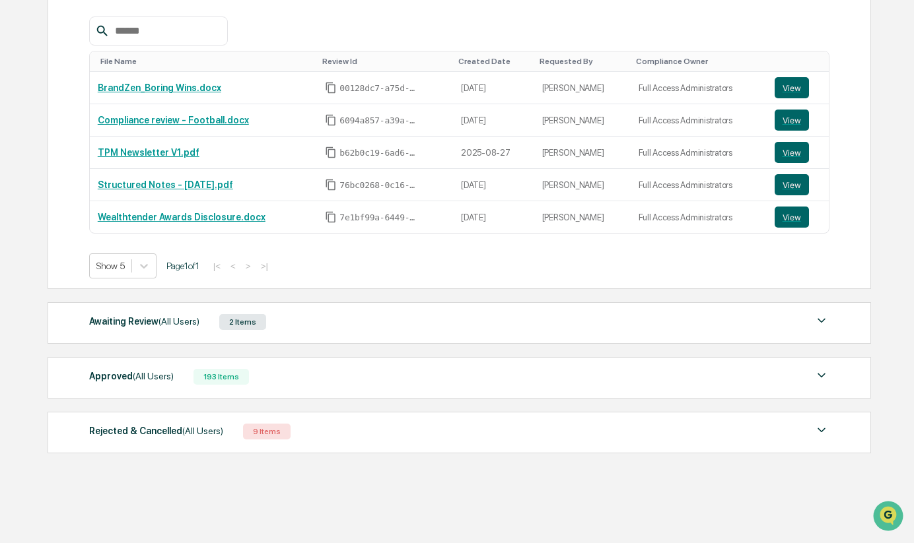
click at [239, 378] on div "193 Items" at bounding box center [220, 377] width 55 height 16
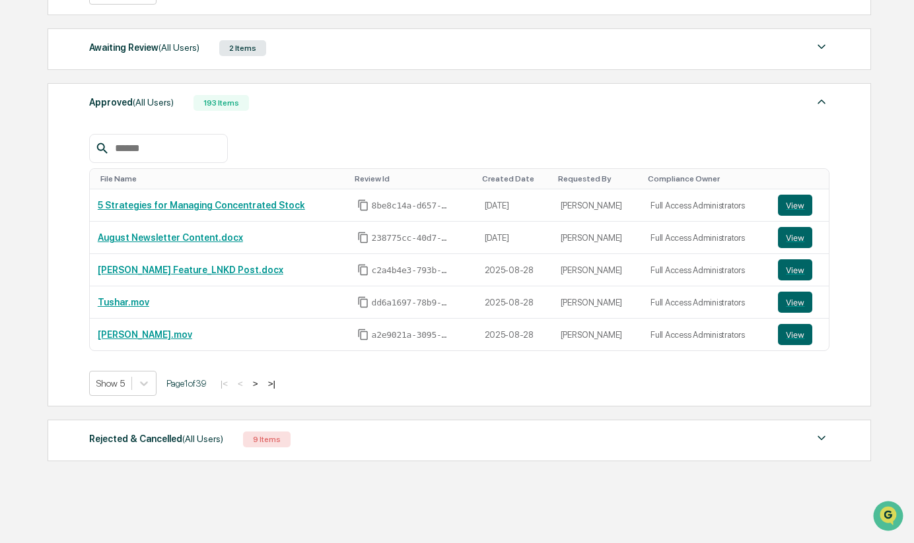
scroll to position [512, 0]
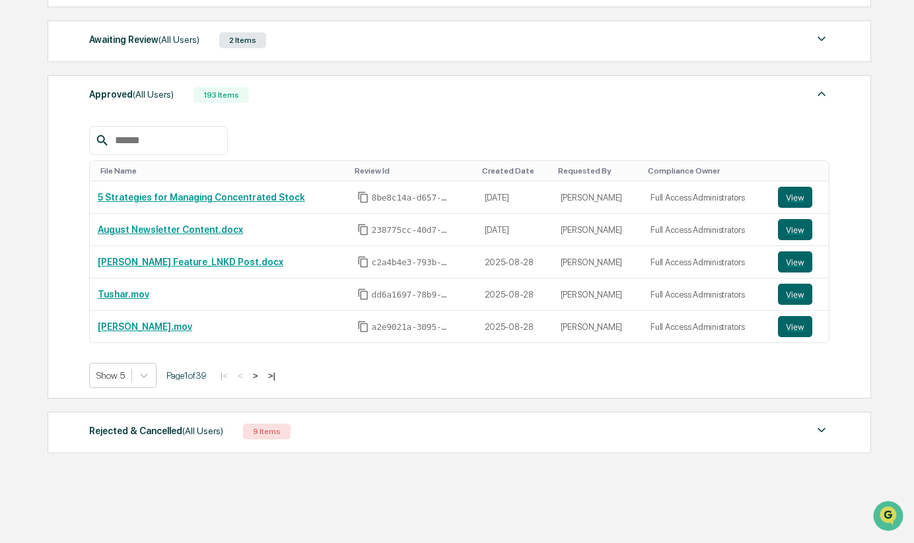
click at [262, 375] on button ">" at bounding box center [255, 375] width 13 height 11
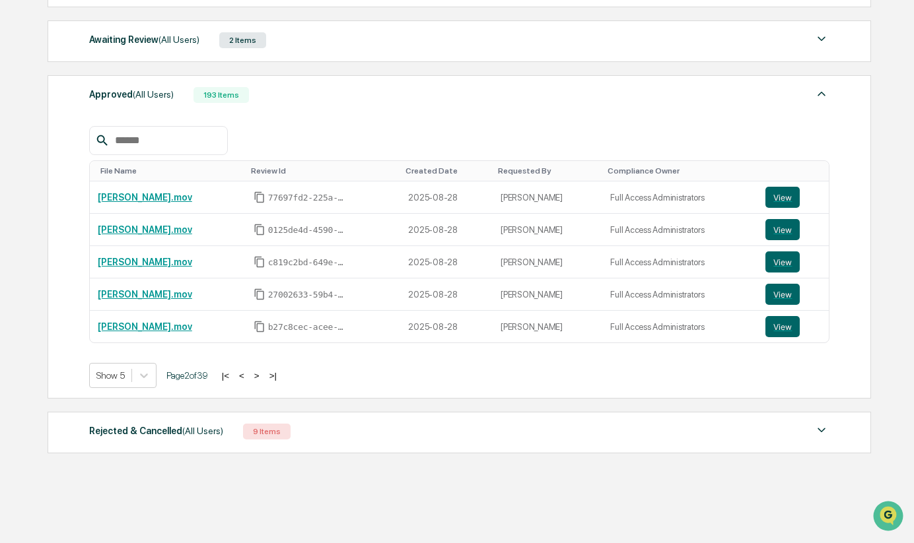
click at [263, 375] on button ">" at bounding box center [256, 375] width 13 height 11
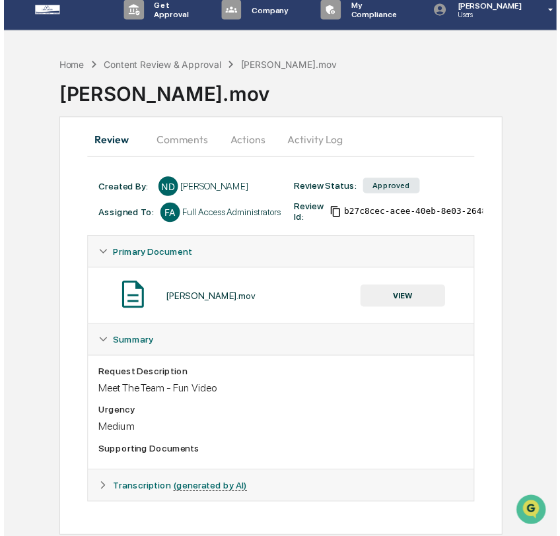
scroll to position [12, 0]
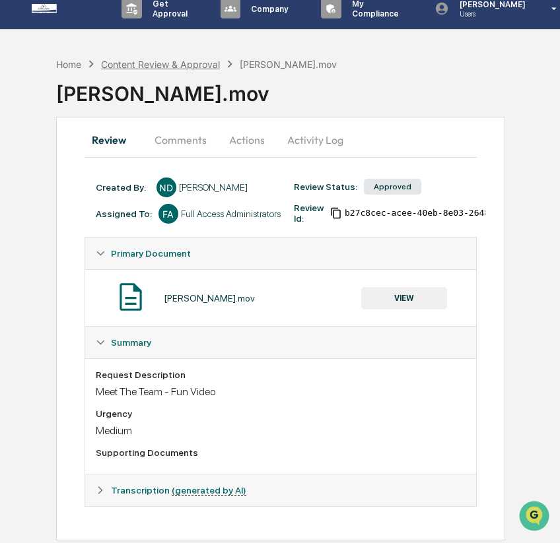
click at [190, 62] on div "Content Review & Approval" at bounding box center [160, 64] width 119 height 11
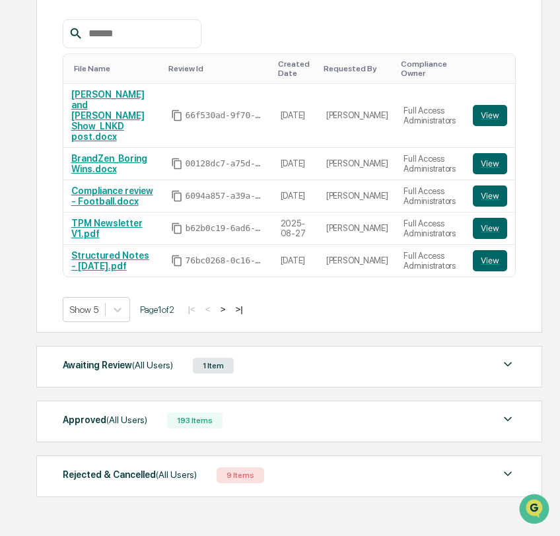
scroll to position [219, 0]
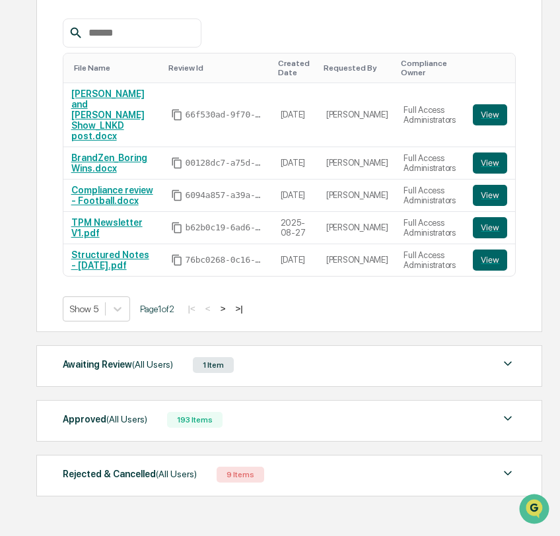
click at [283, 411] on div "Approved (All Users) 193 Items" at bounding box center [290, 420] width 454 height 18
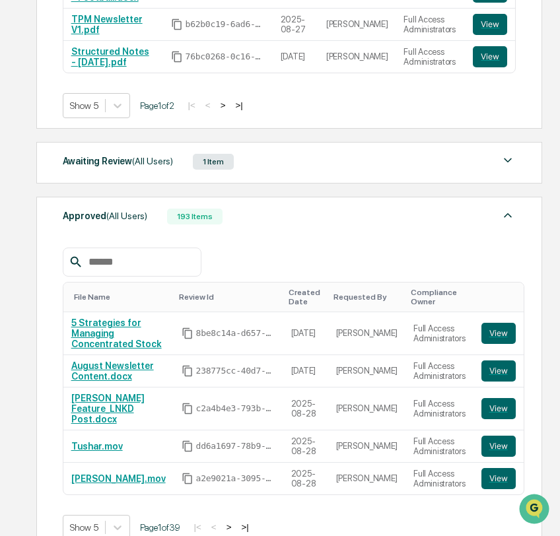
scroll to position [534, 0]
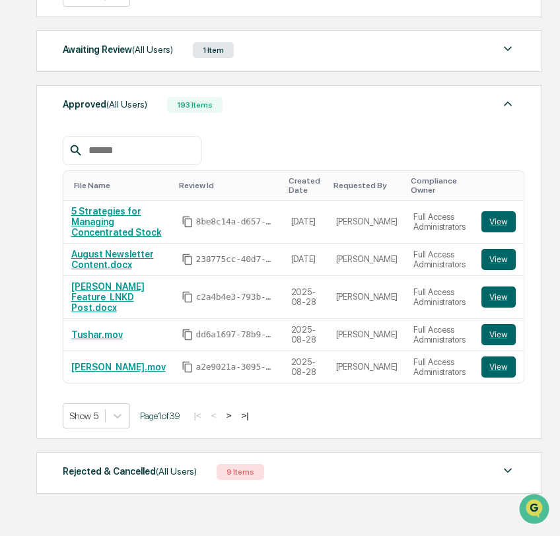
click at [236, 410] on button ">" at bounding box center [229, 415] width 13 height 11
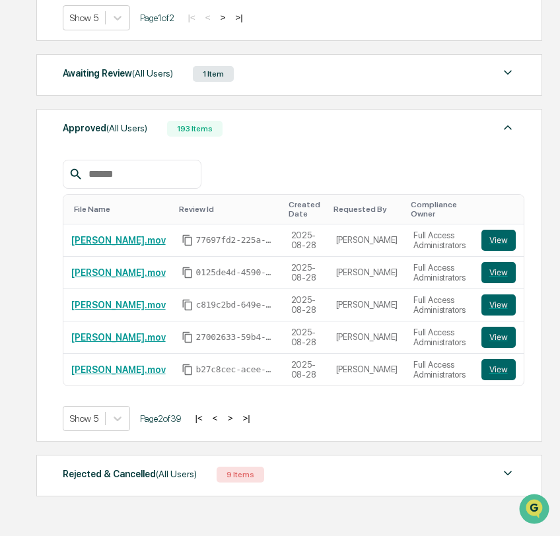
click at [237, 413] on button ">" at bounding box center [230, 418] width 13 height 11
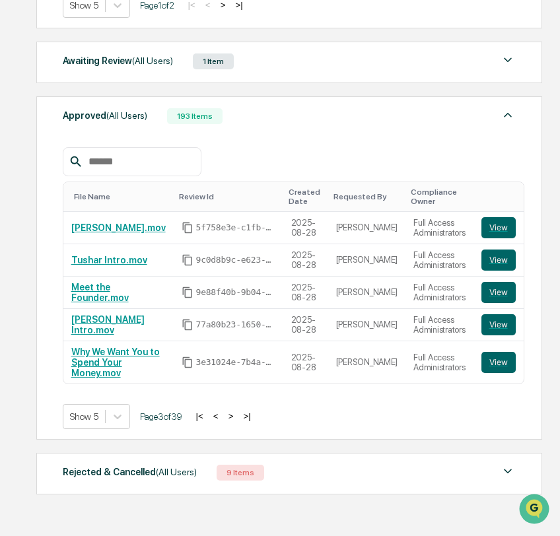
click at [223, 411] on button "<" at bounding box center [215, 416] width 13 height 11
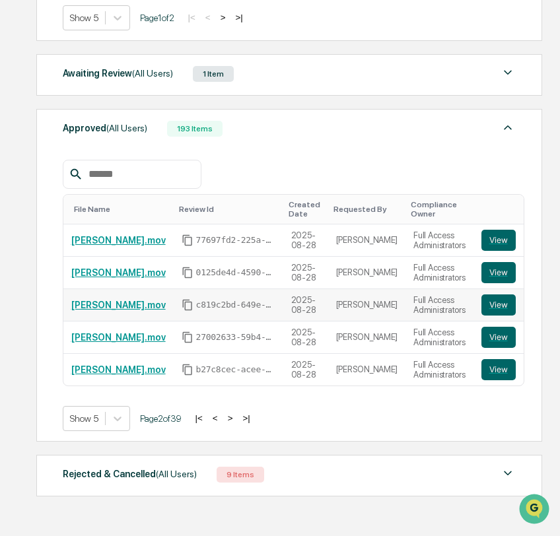
click at [85, 300] on link "[PERSON_NAME].mov" at bounding box center [118, 305] width 94 height 11
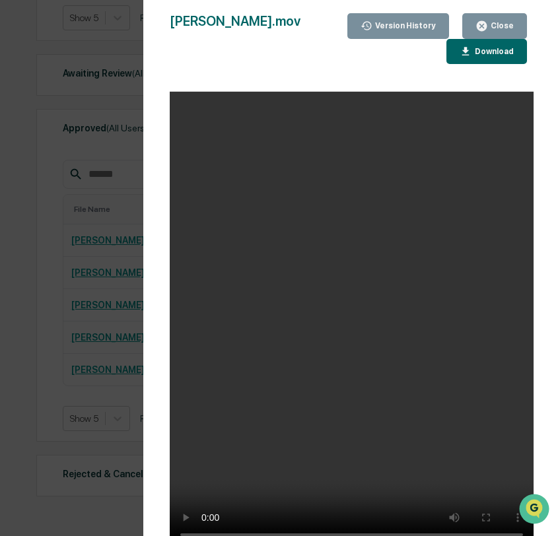
click at [475, 37] on button "Close" at bounding box center [494, 26] width 65 height 26
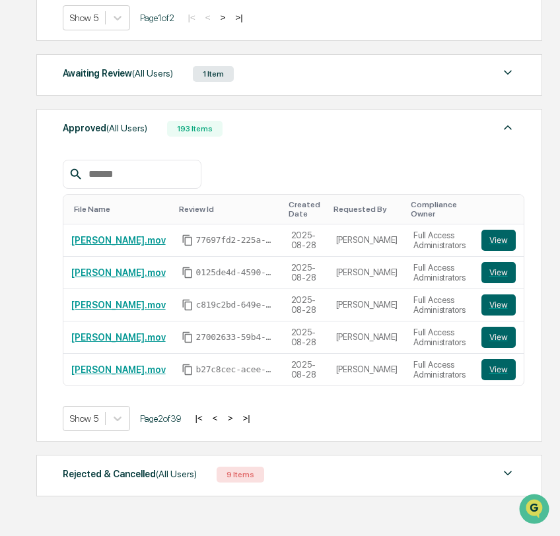
click at [222, 413] on button "<" at bounding box center [215, 418] width 13 height 11
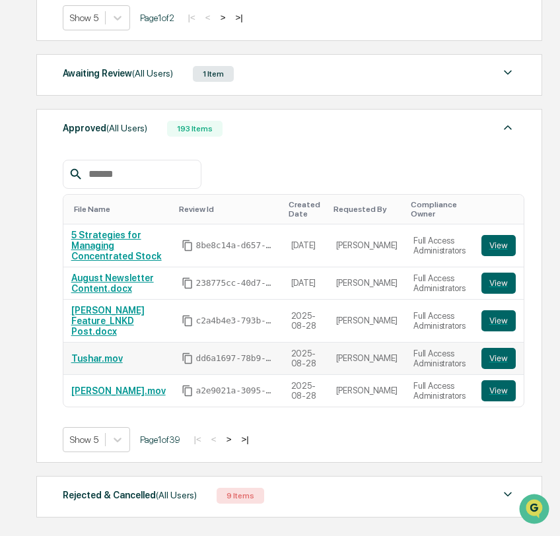
click at [119, 353] on link "Tushar.mov" at bounding box center [97, 358] width 52 height 11
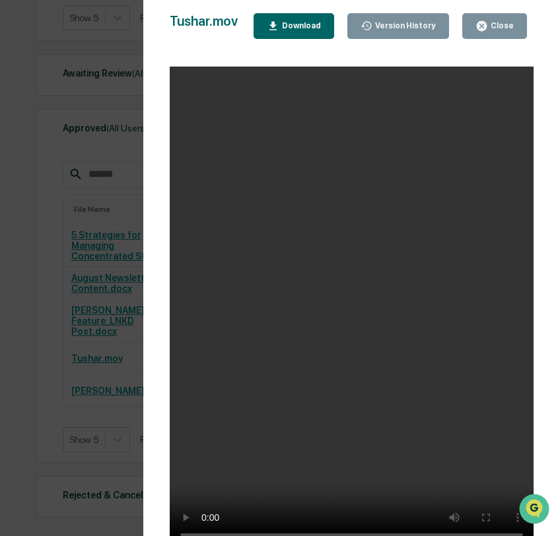
click at [487, 21] on icon "button" at bounding box center [481, 26] width 13 height 13
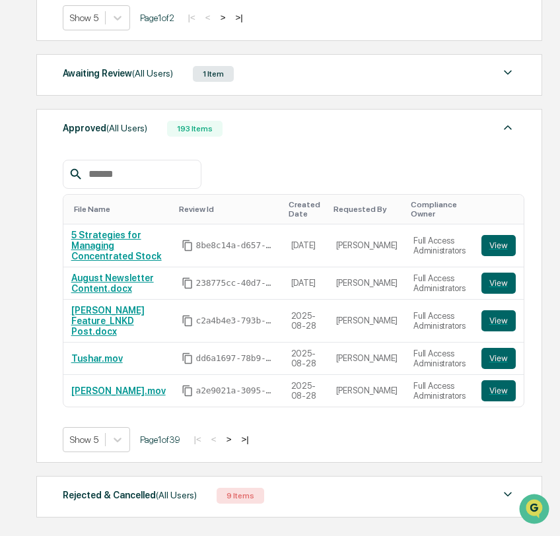
click at [236, 434] on button ">" at bounding box center [229, 439] width 13 height 11
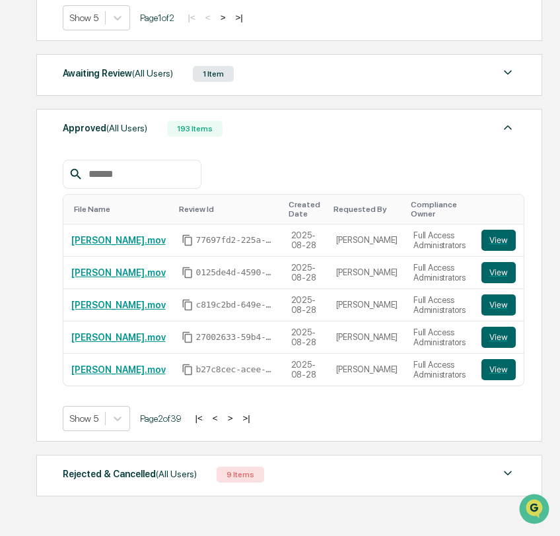
click at [248, 424] on div "Approved (All Users) 193 Items File Name Review Id Created Date Requested By Co…" at bounding box center [288, 275] width 505 height 333
click at [237, 413] on button ">" at bounding box center [230, 418] width 13 height 11
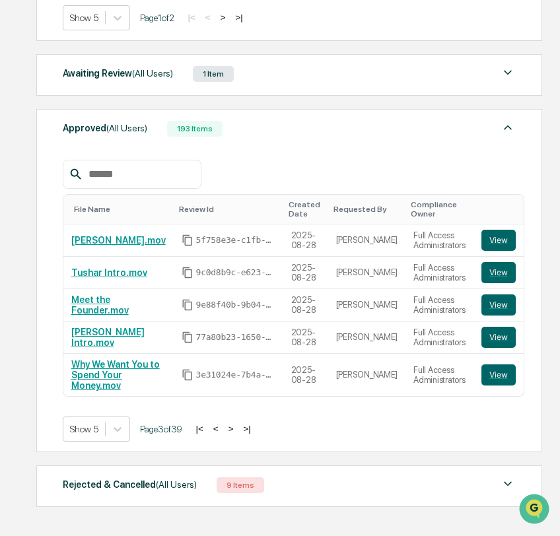
click at [243, 417] on div "Show 5 Page 3 of 39 |< < > >|" at bounding box center [290, 429] width 454 height 25
click at [238, 423] on button ">" at bounding box center [231, 428] width 13 height 11
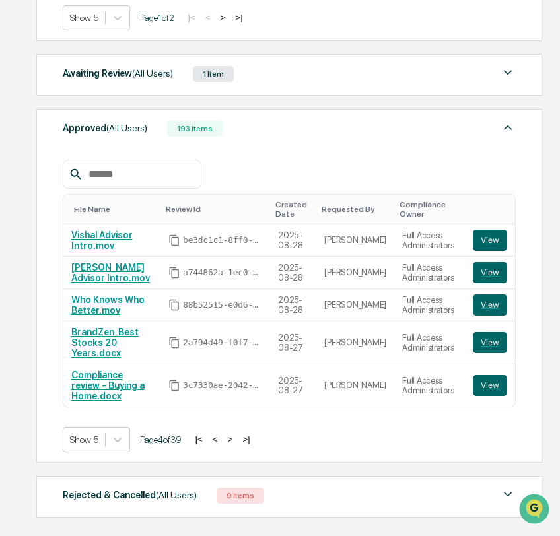
click at [222, 434] on button "<" at bounding box center [215, 439] width 13 height 11
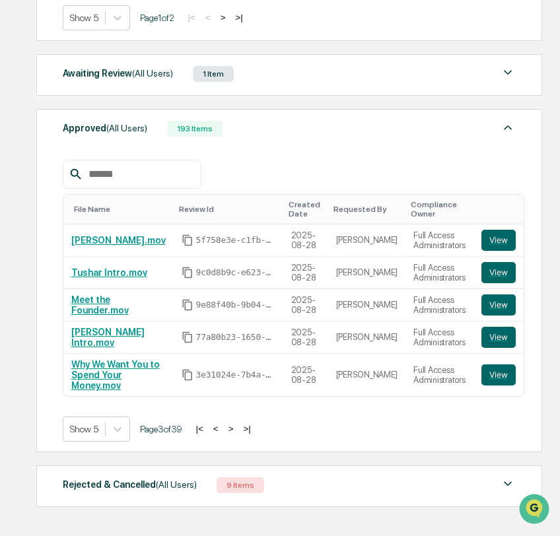
click at [228, 426] on div "Show 5 Page 3 of 39 |< < > >|" at bounding box center [290, 429] width 454 height 25
click at [229, 425] on div "Show 5 Page 3 of 39 |< < > >|" at bounding box center [290, 429] width 454 height 25
click at [223, 423] on button "<" at bounding box center [215, 428] width 13 height 11
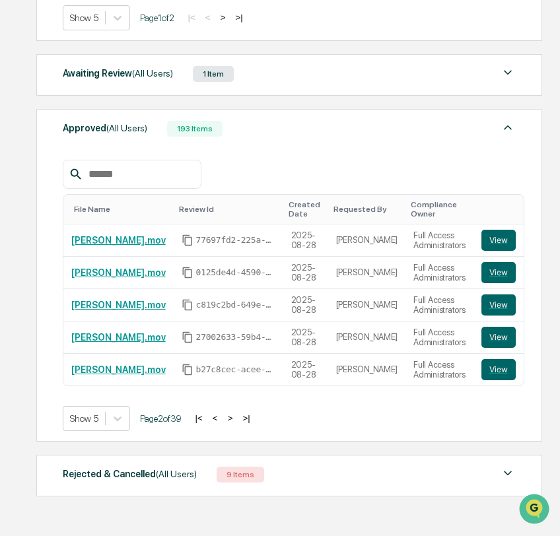
click at [230, 412] on div "Show 5 Page 2 of 39 |< < > >|" at bounding box center [290, 418] width 454 height 25
click at [222, 413] on button "<" at bounding box center [215, 418] width 13 height 11
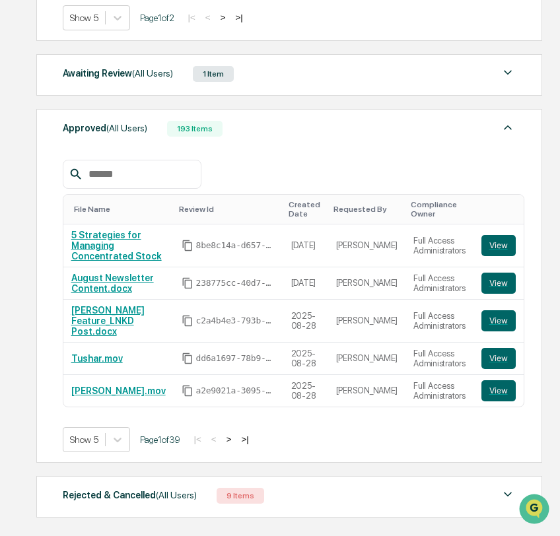
click at [236, 434] on button ">" at bounding box center [229, 439] width 13 height 11
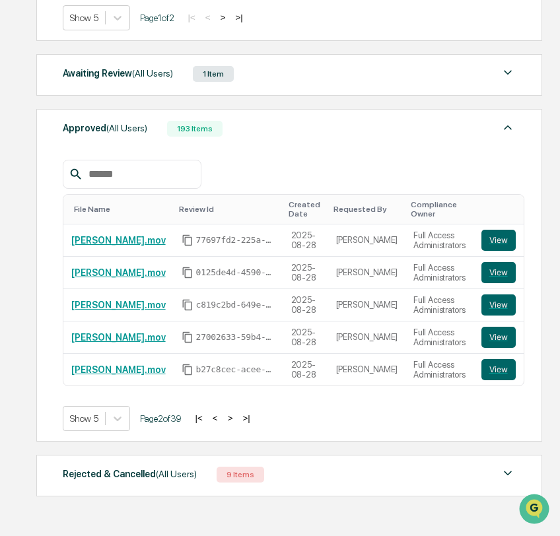
click at [245, 425] on div "Action Required (All Users) 6 Items File Name Review Id Created Date Requested …" at bounding box center [288, 86] width 504 height 833
click at [237, 413] on button ">" at bounding box center [230, 418] width 13 height 11
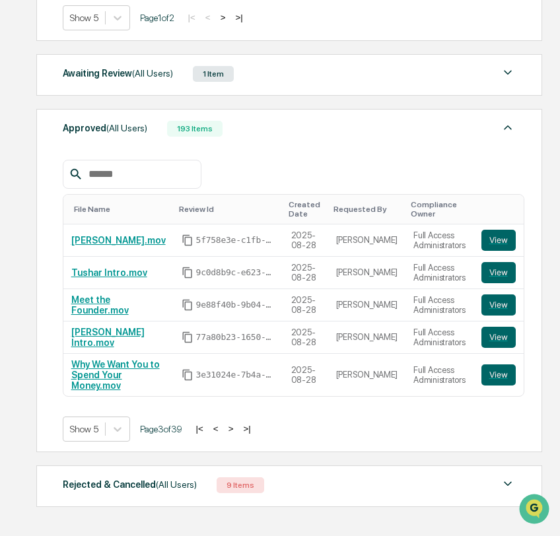
click at [223, 423] on button "<" at bounding box center [215, 428] width 13 height 11
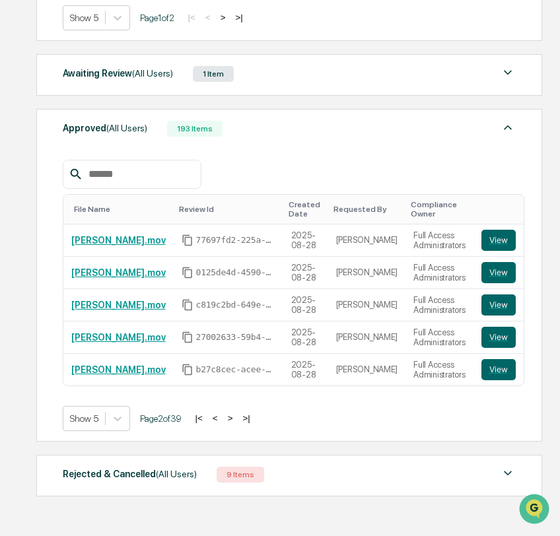
click at [237, 413] on button ">" at bounding box center [230, 418] width 13 height 11
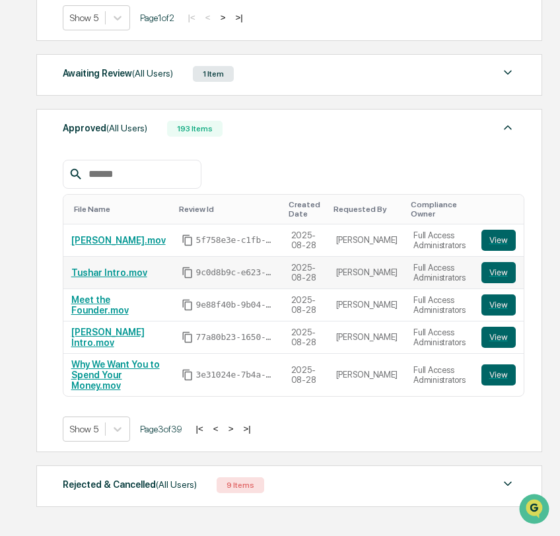
click at [118, 267] on link "Tushar Intro.mov" at bounding box center [109, 272] width 76 height 11
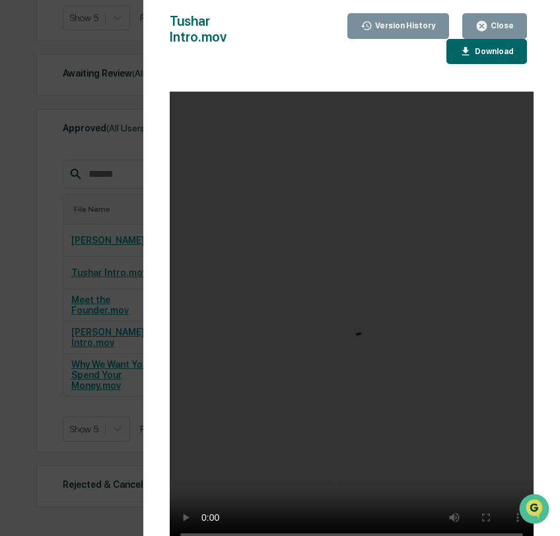
click at [479, 28] on icon "button" at bounding box center [482, 26] width 10 height 10
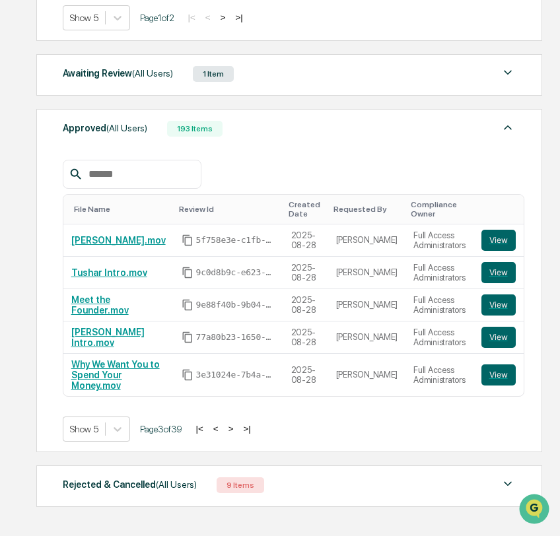
click at [223, 423] on button "<" at bounding box center [215, 428] width 13 height 11
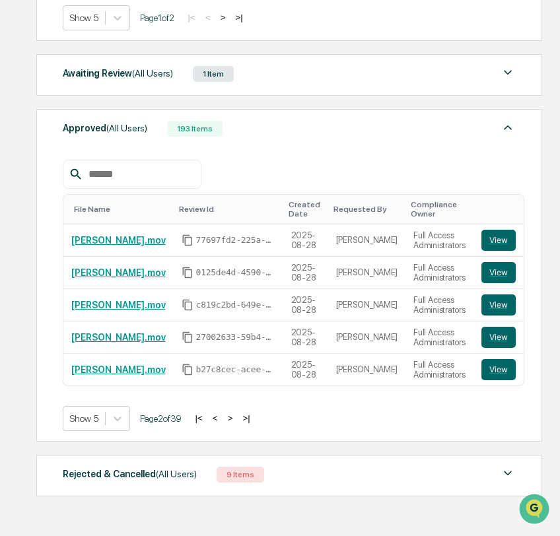
click at [222, 413] on button "<" at bounding box center [215, 418] width 13 height 11
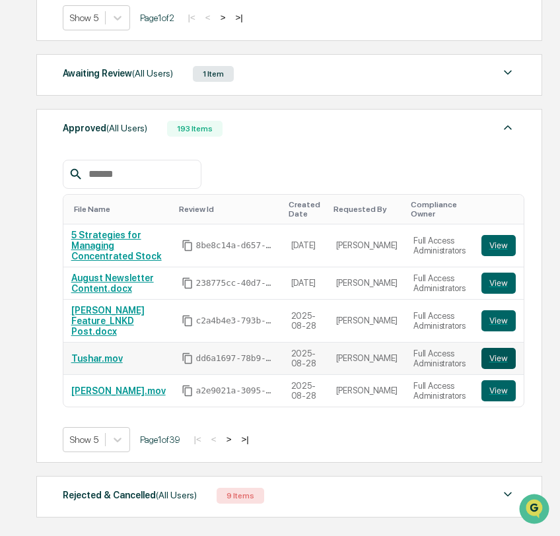
click at [489, 348] on button "View" at bounding box center [498, 358] width 34 height 21
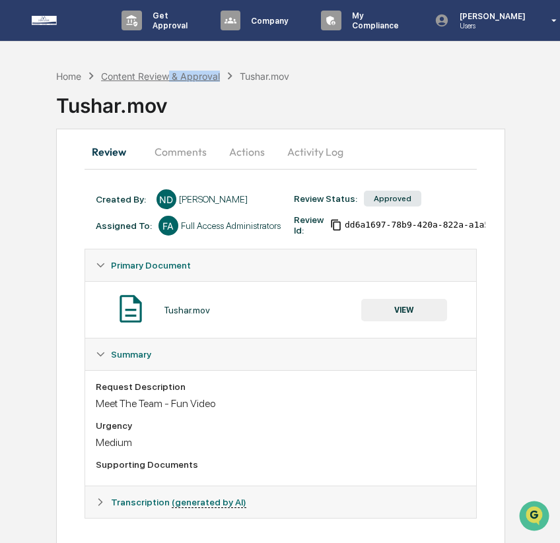
click at [169, 81] on div "Home Content Review & Approval Tushar.mov" at bounding box center [173, 76] width 234 height 15
click at [168, 77] on div "Content Review & Approval" at bounding box center [160, 76] width 119 height 11
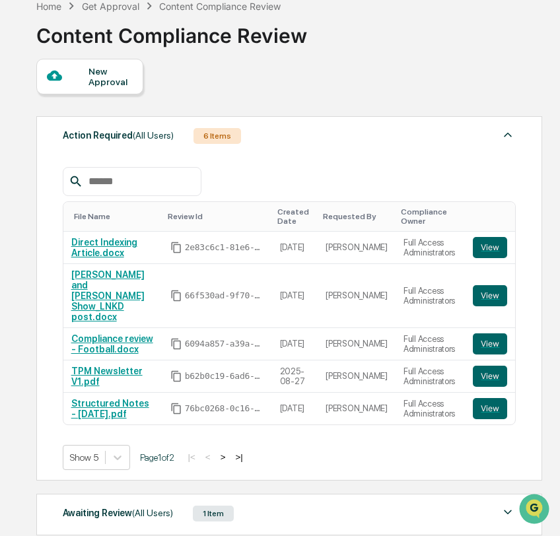
scroll to position [71, 0]
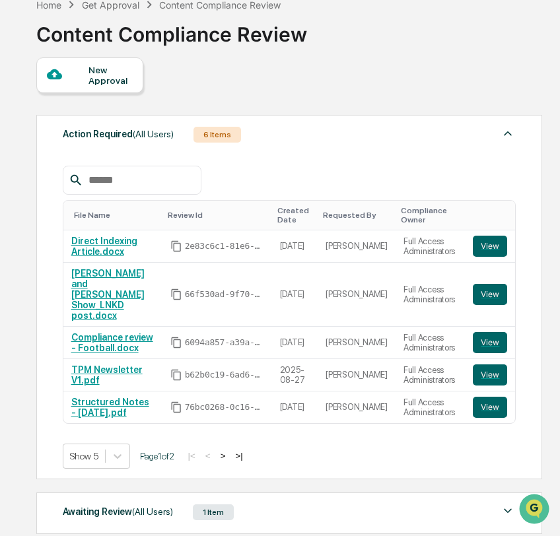
click at [230, 450] on button ">" at bounding box center [223, 455] width 13 height 11
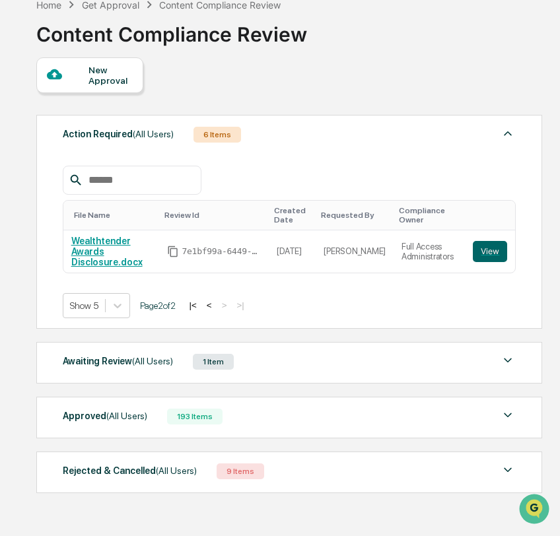
click at [234, 420] on div "Approved (All Users) 193 Items" at bounding box center [290, 416] width 454 height 18
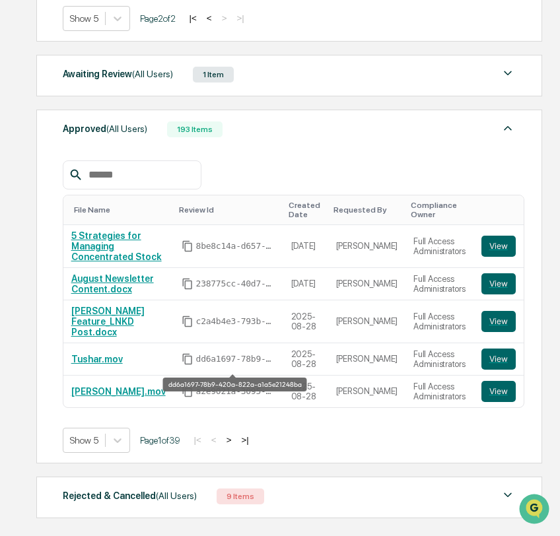
scroll to position [366, 0]
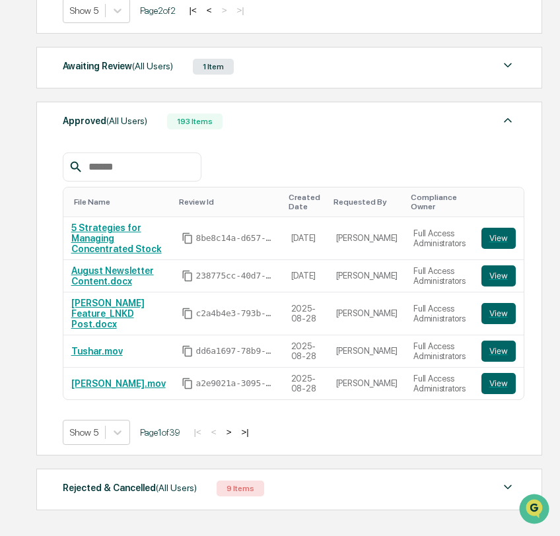
click at [236, 438] on button ">" at bounding box center [229, 432] width 13 height 11
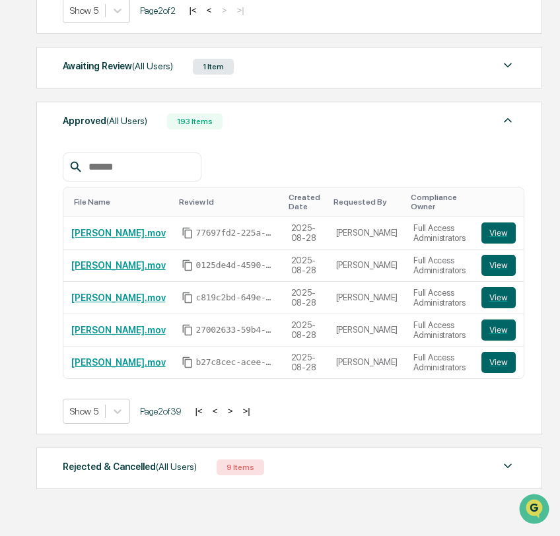
click at [237, 409] on button ">" at bounding box center [230, 410] width 13 height 11
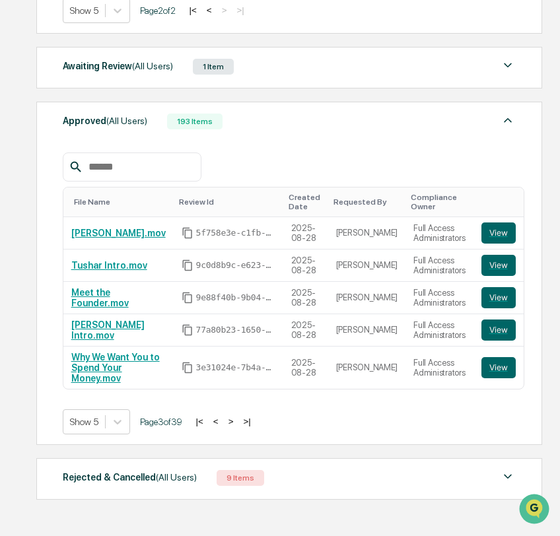
click at [223, 422] on button "<" at bounding box center [215, 421] width 13 height 11
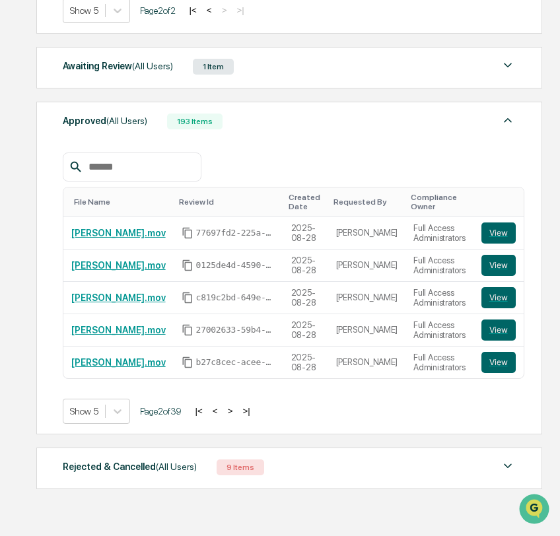
click at [228, 422] on div "Show 5 Page 2 of 39 |< < > >|" at bounding box center [290, 411] width 454 height 25
click at [222, 415] on button "<" at bounding box center [215, 410] width 13 height 11
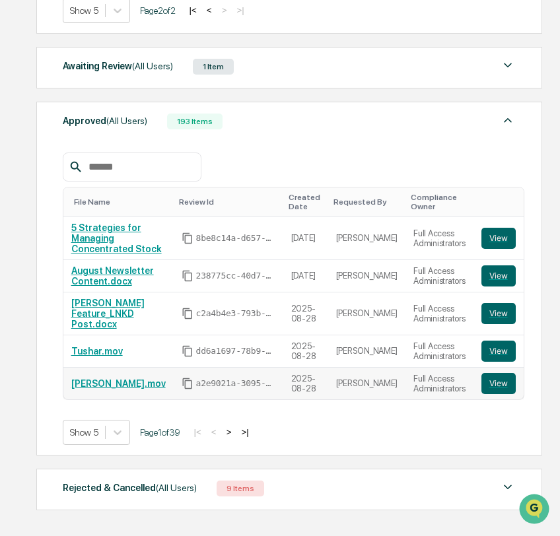
click at [114, 389] on link "[PERSON_NAME].mov" at bounding box center [118, 383] width 94 height 11
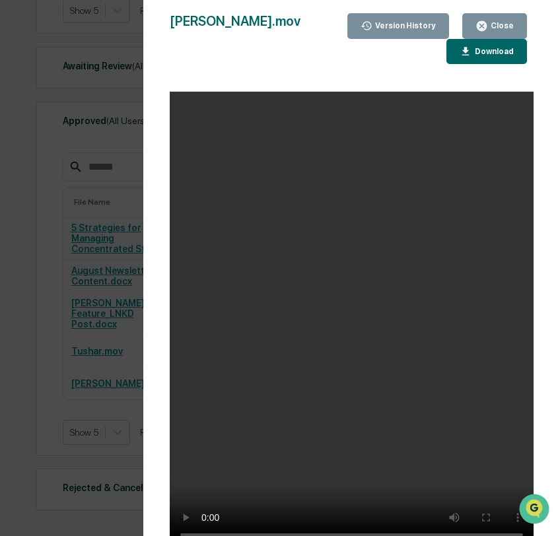
click at [501, 23] on div "Close" at bounding box center [501, 25] width 26 height 9
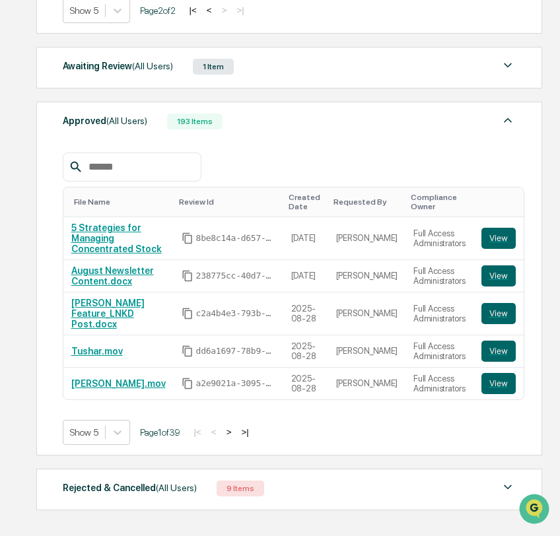
click at [236, 438] on button ">" at bounding box center [229, 432] width 13 height 11
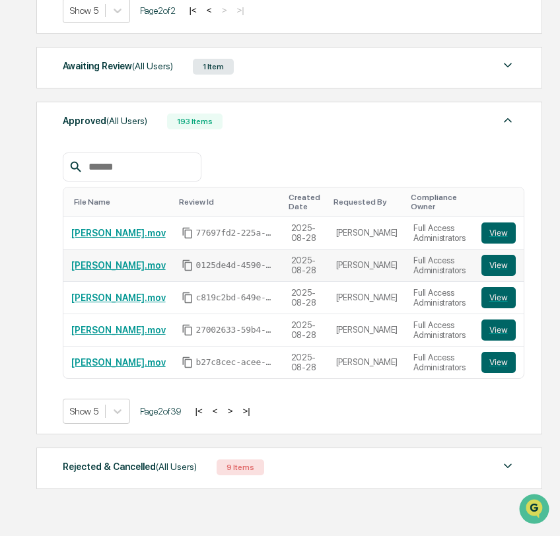
click at [100, 265] on link "Pam.mov" at bounding box center [118, 265] width 94 height 11
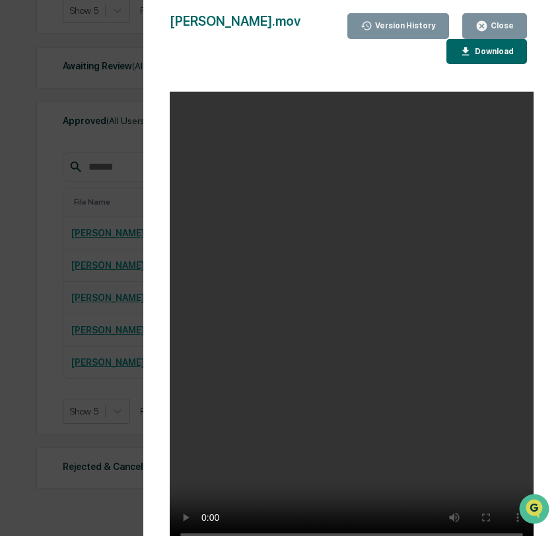
click at [491, 26] on div "Close" at bounding box center [501, 25] width 26 height 9
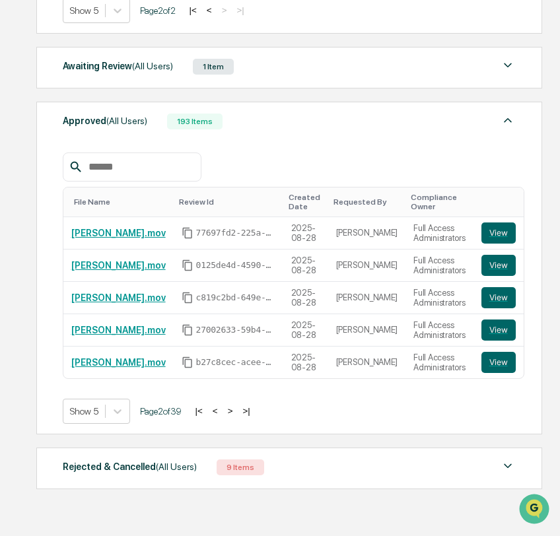
click at [222, 413] on button "<" at bounding box center [215, 410] width 13 height 11
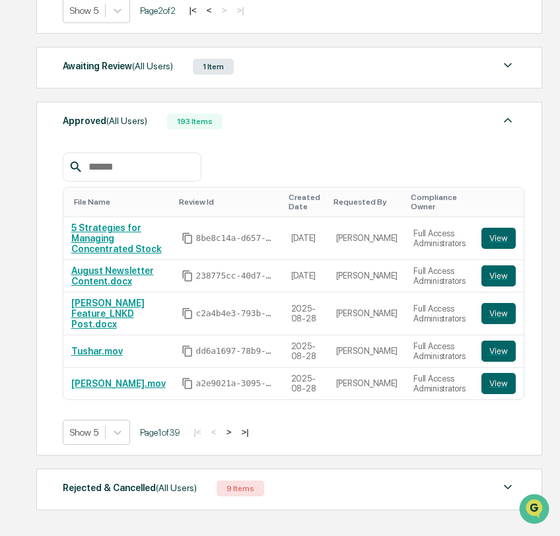
click at [236, 434] on button ">" at bounding box center [229, 432] width 13 height 11
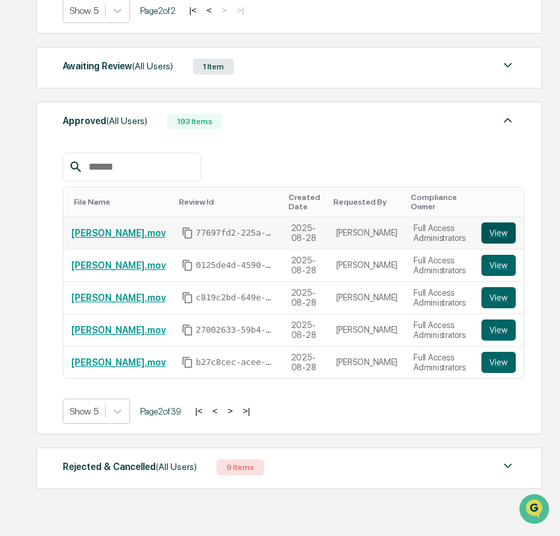
click at [487, 233] on button "View" at bounding box center [498, 233] width 34 height 21
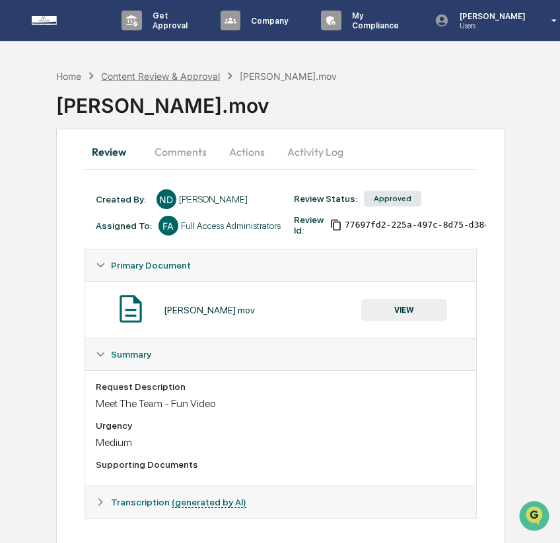
click at [177, 75] on div "Content Review & Approval" at bounding box center [160, 76] width 119 height 11
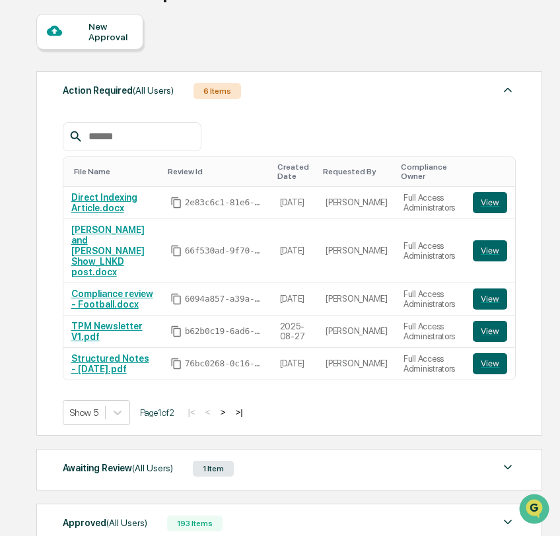
click at [230, 407] on button ">" at bounding box center [223, 412] width 13 height 11
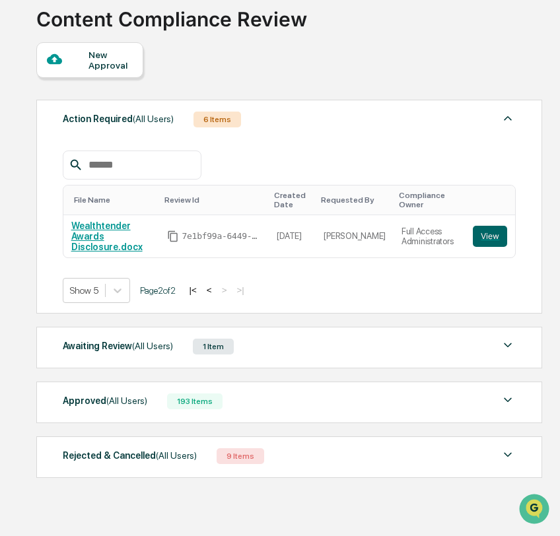
click at [205, 393] on div "Approved (All Users) 193 Items File Name Review Id Created Date Requested By Co…" at bounding box center [288, 403] width 505 height 42
click at [207, 399] on div "193 Items" at bounding box center [194, 402] width 55 height 16
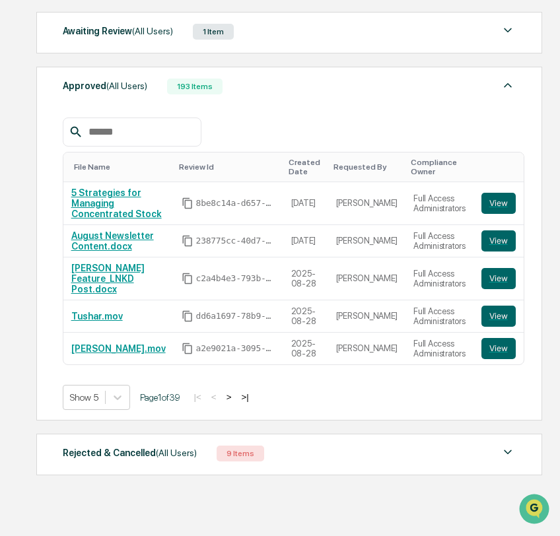
click at [236, 401] on button ">" at bounding box center [229, 397] width 13 height 11
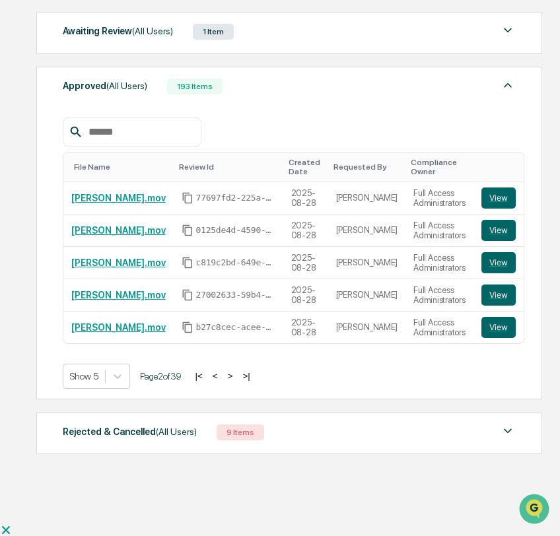
scroll to position [378, 0]
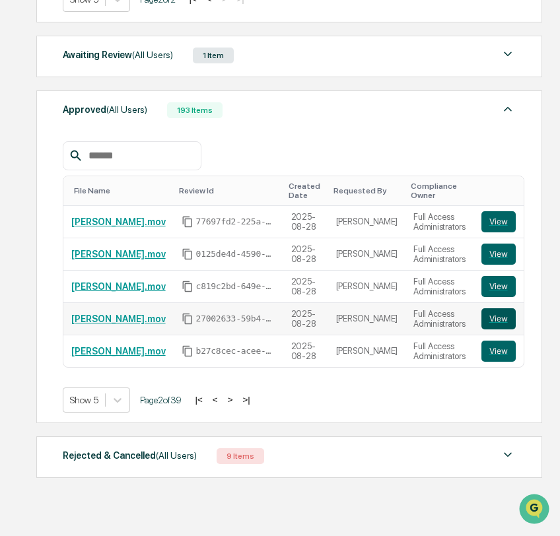
click at [486, 322] on button "View" at bounding box center [498, 318] width 34 height 21
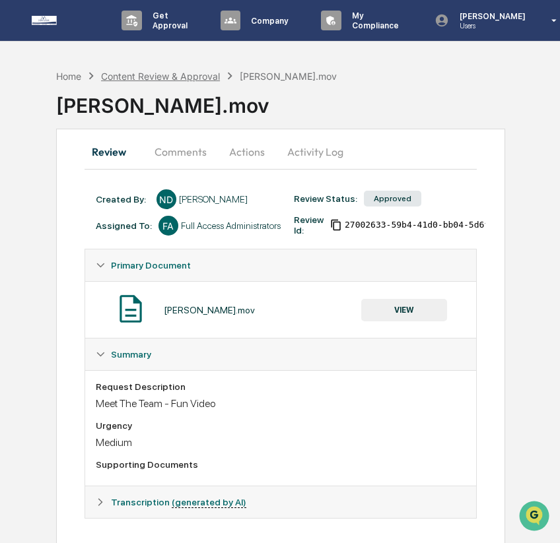
click at [160, 74] on div "Content Review & Approval" at bounding box center [160, 76] width 119 height 11
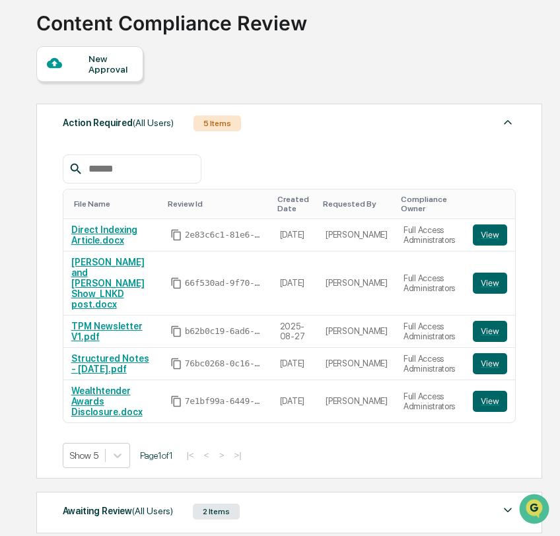
scroll to position [230, 0]
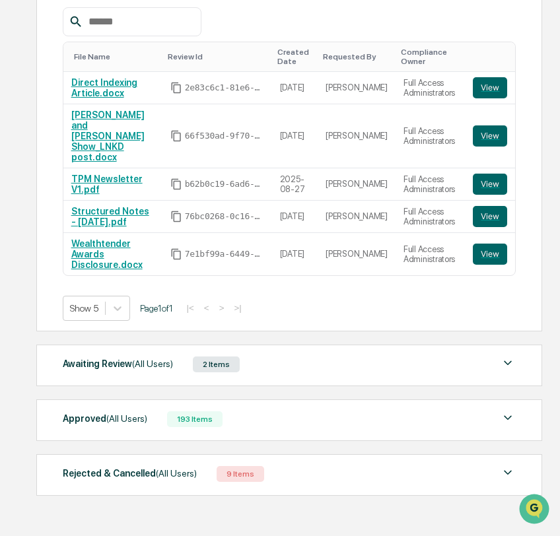
click at [240, 410] on div "Approved (All Users) 193 Items" at bounding box center [290, 419] width 454 height 18
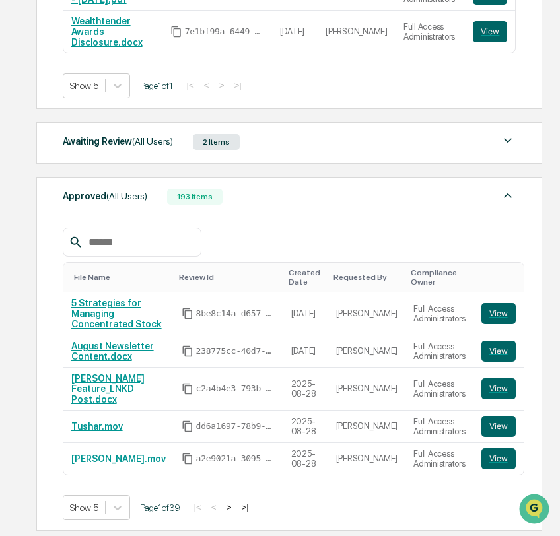
scroll to position [490, 0]
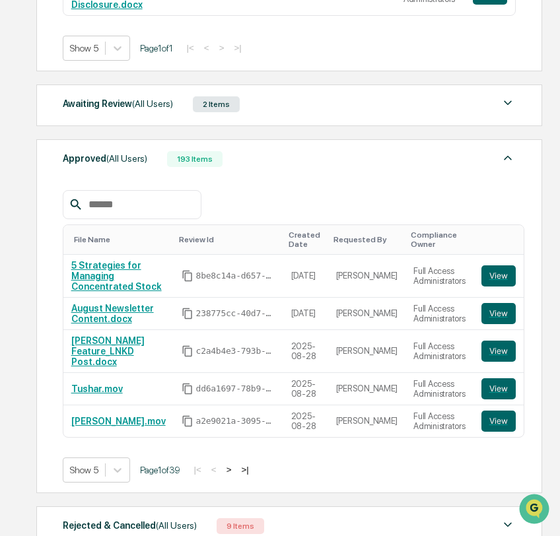
click at [236, 464] on button ">" at bounding box center [229, 469] width 13 height 11
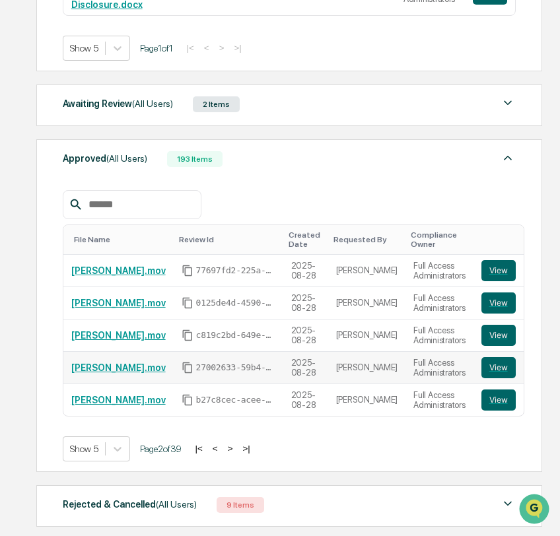
click at [106, 363] on link "Mitch.mov" at bounding box center [118, 368] width 94 height 11
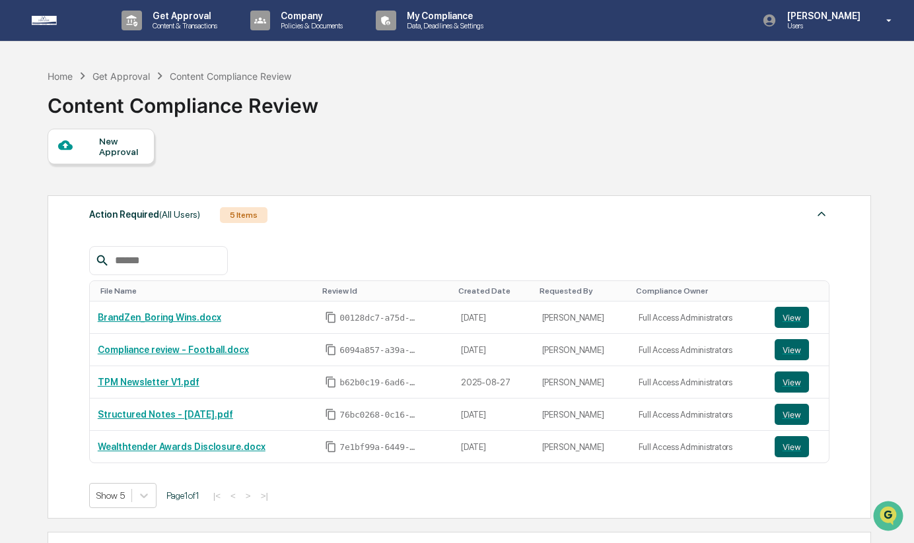
click at [127, 152] on div "New Approval" at bounding box center [121, 146] width 44 height 21
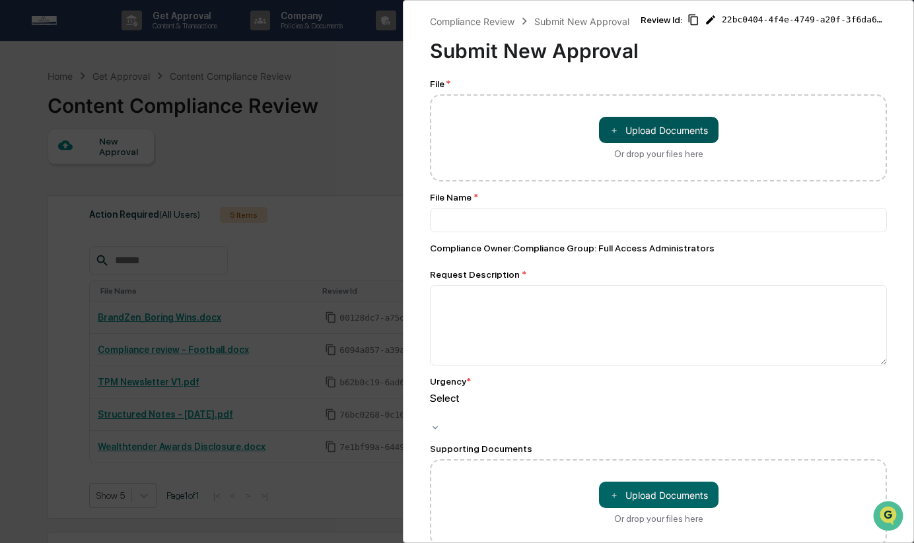
click at [625, 143] on button "＋ Upload Documents" at bounding box center [659, 130] width 120 height 26
type input "**********"
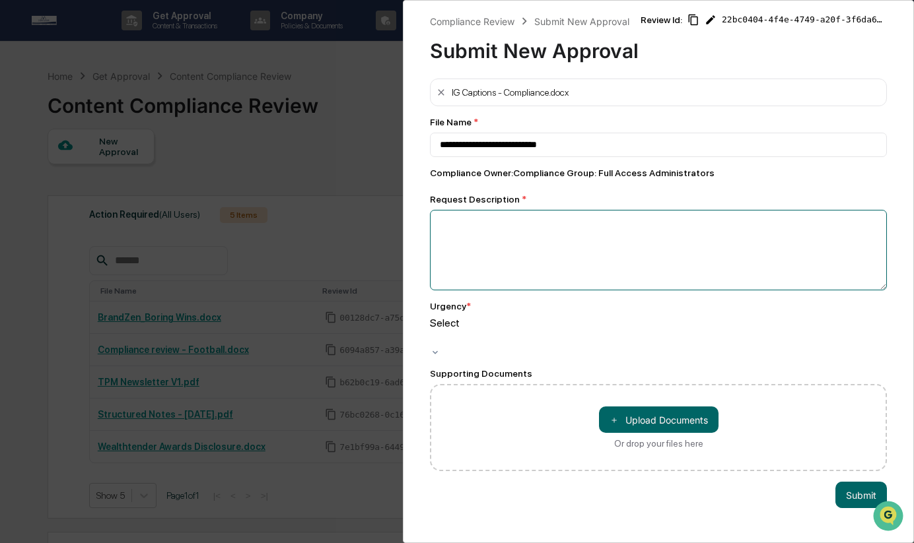
click at [610, 269] on textarea at bounding box center [658, 250] width 457 height 81
type textarea "**********"
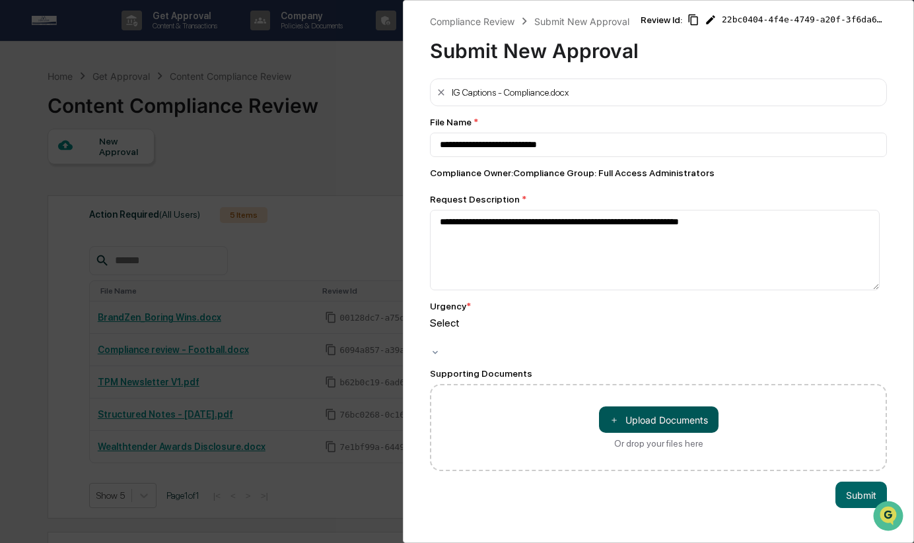
click at [665, 427] on button "＋ Upload Documents" at bounding box center [659, 420] width 120 height 26
click at [433, 346] on div at bounding box center [432, 338] width 2 height 15
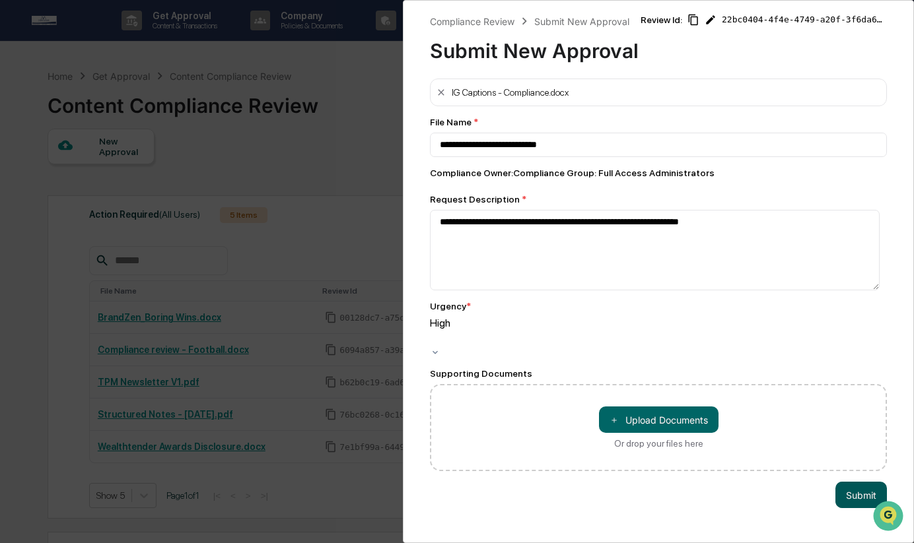
click at [847, 499] on button "Submit" at bounding box center [861, 495] width 52 height 26
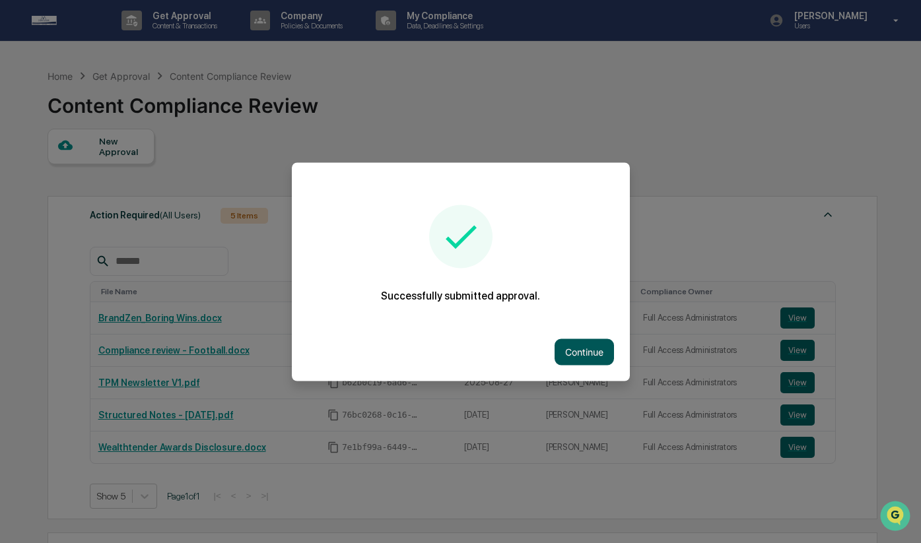
click at [577, 346] on button "Continue" at bounding box center [584, 352] width 59 height 26
